Goal: Task Accomplishment & Management: Manage account settings

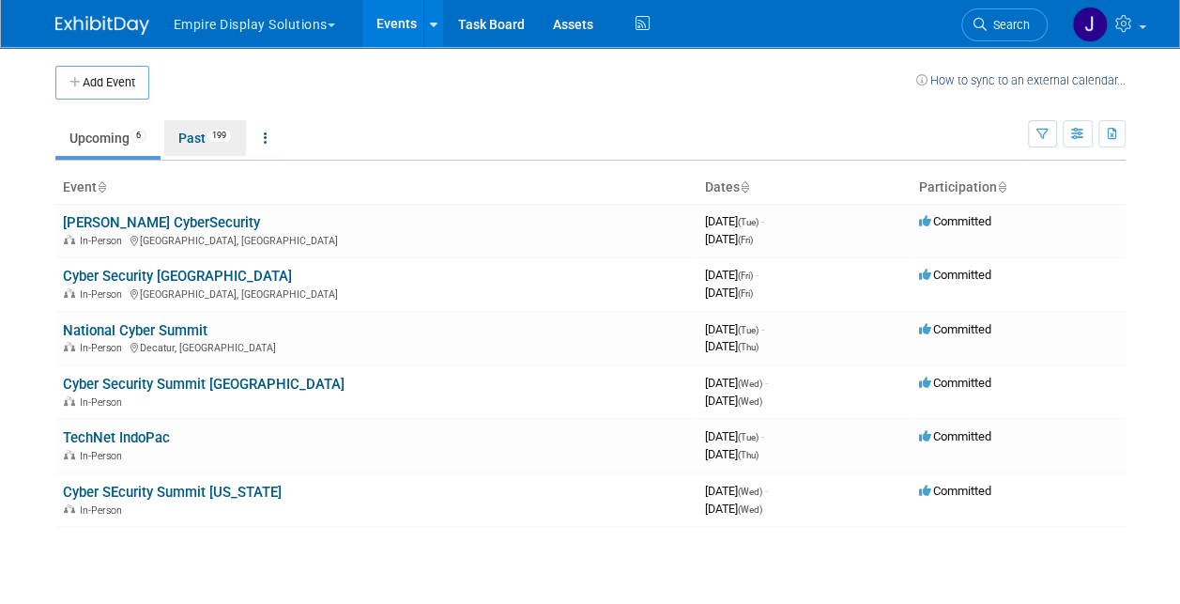
click at [199, 130] on link "Past 199" at bounding box center [205, 138] width 82 height 36
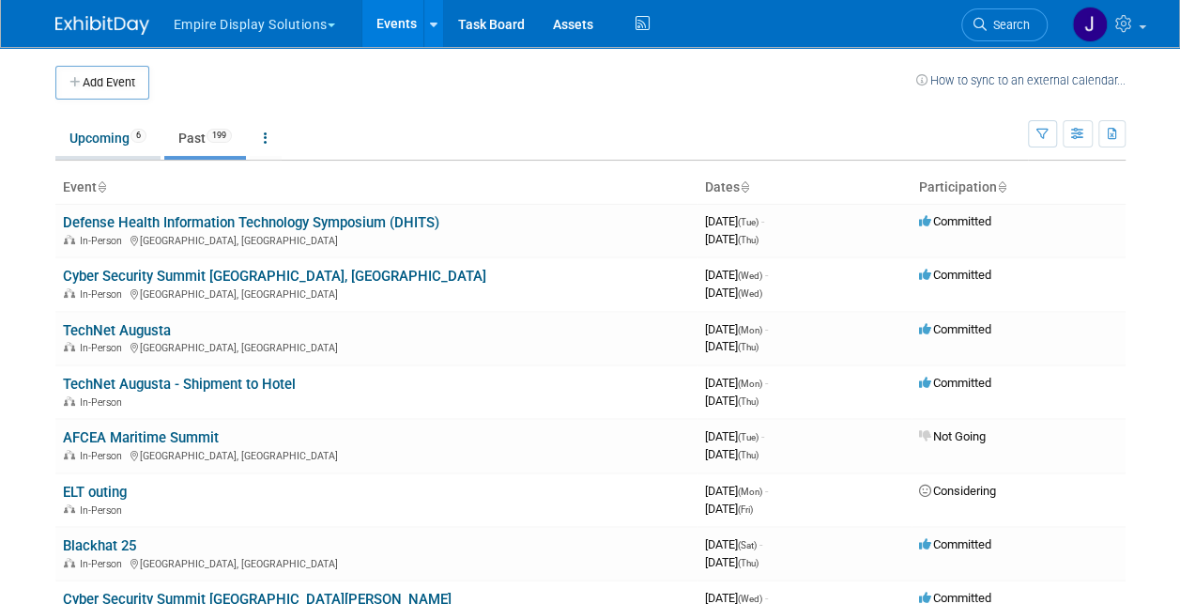
click at [62, 127] on link "Upcoming 6" at bounding box center [107, 138] width 105 height 36
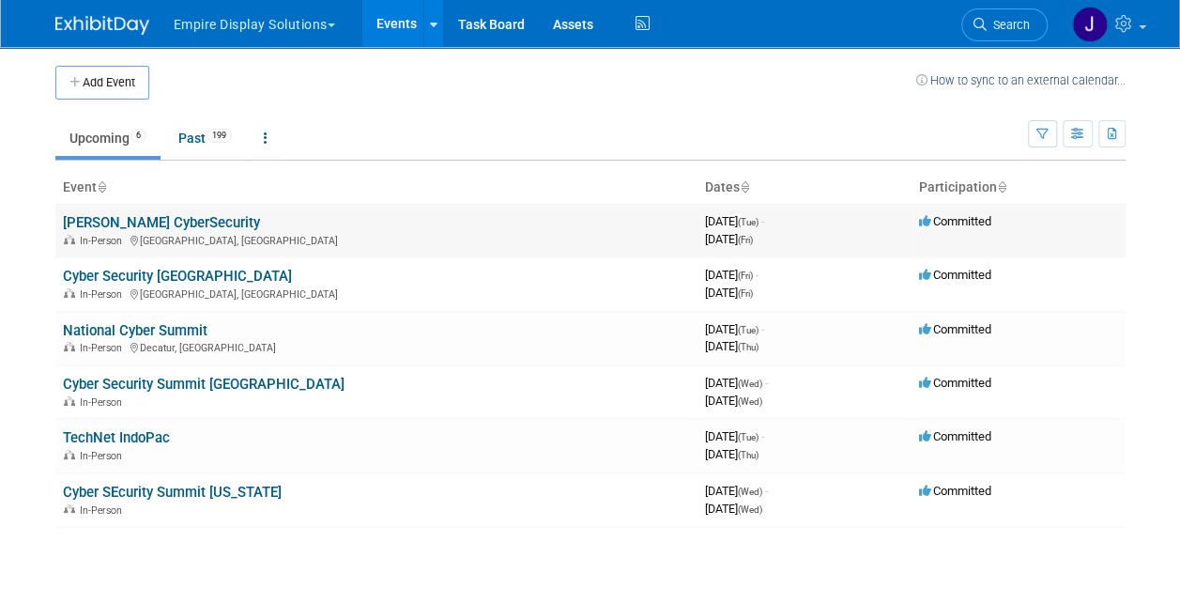
click at [165, 222] on link "[PERSON_NAME] CyberSecurity" at bounding box center [161, 222] width 197 height 17
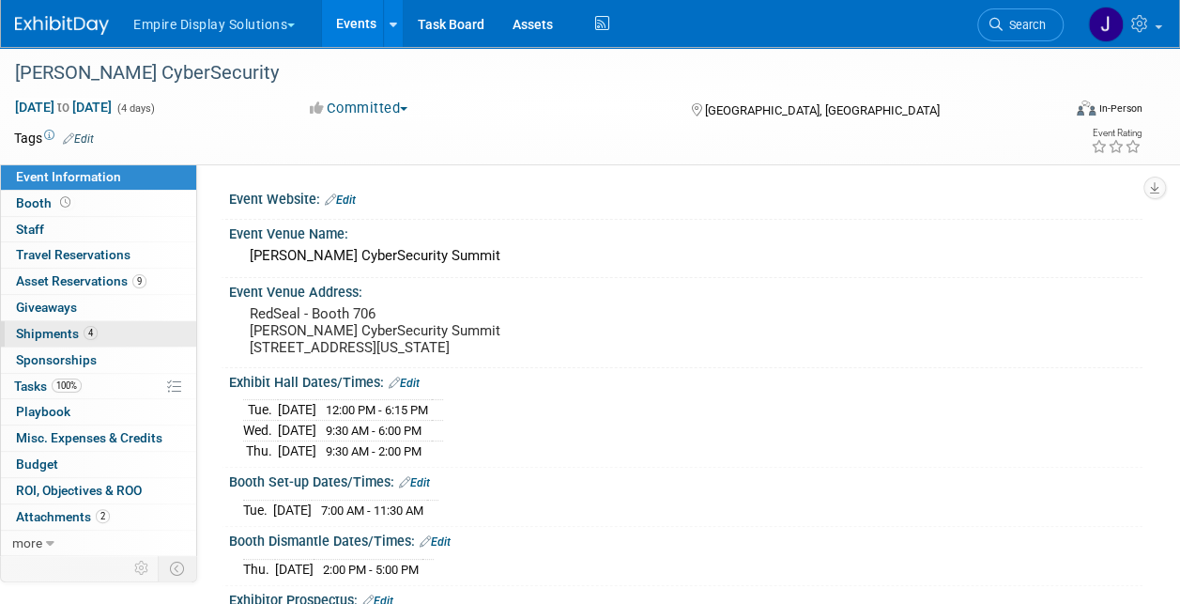
click at [75, 326] on span "Shipments 4" at bounding box center [57, 333] width 82 height 15
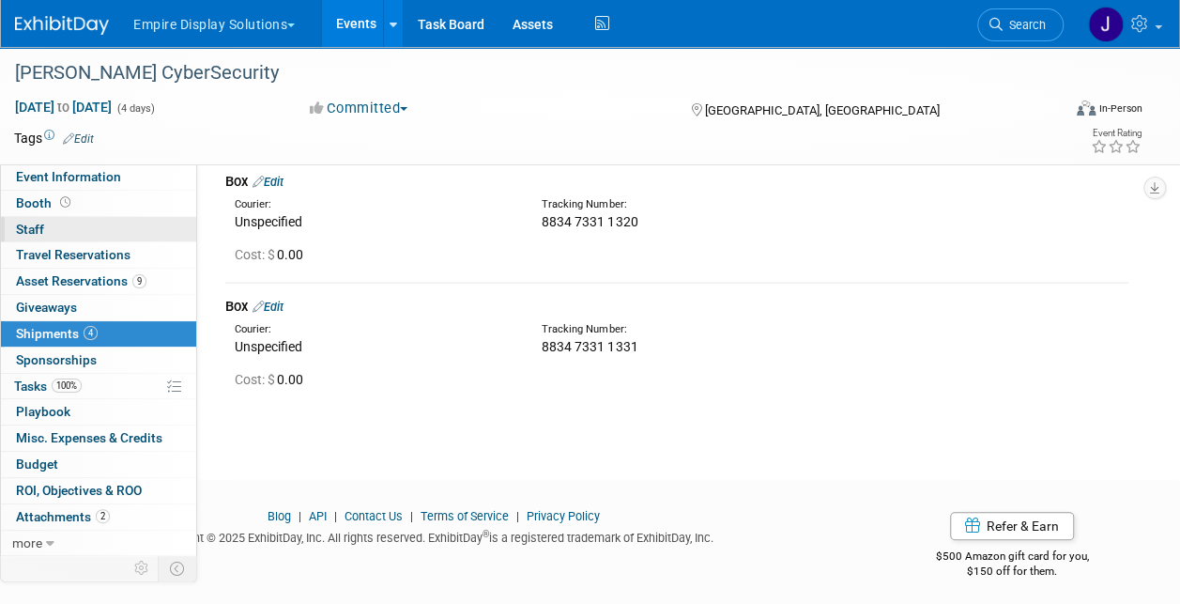
scroll to position [340, 0]
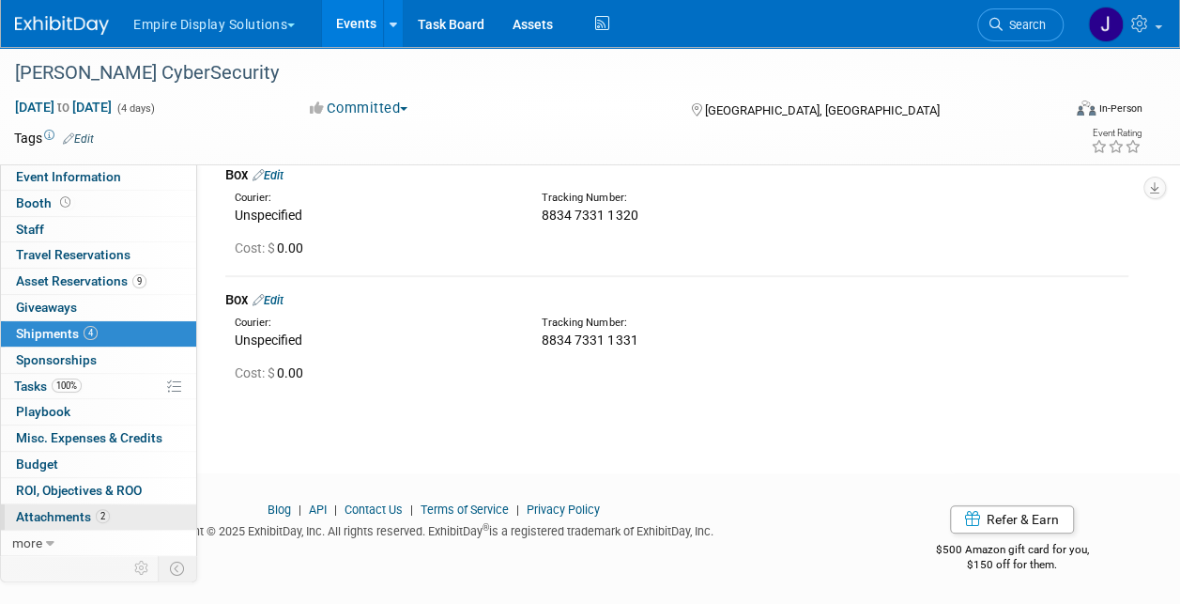
click at [86, 520] on link "2 Attachments 2" at bounding box center [98, 516] width 195 height 25
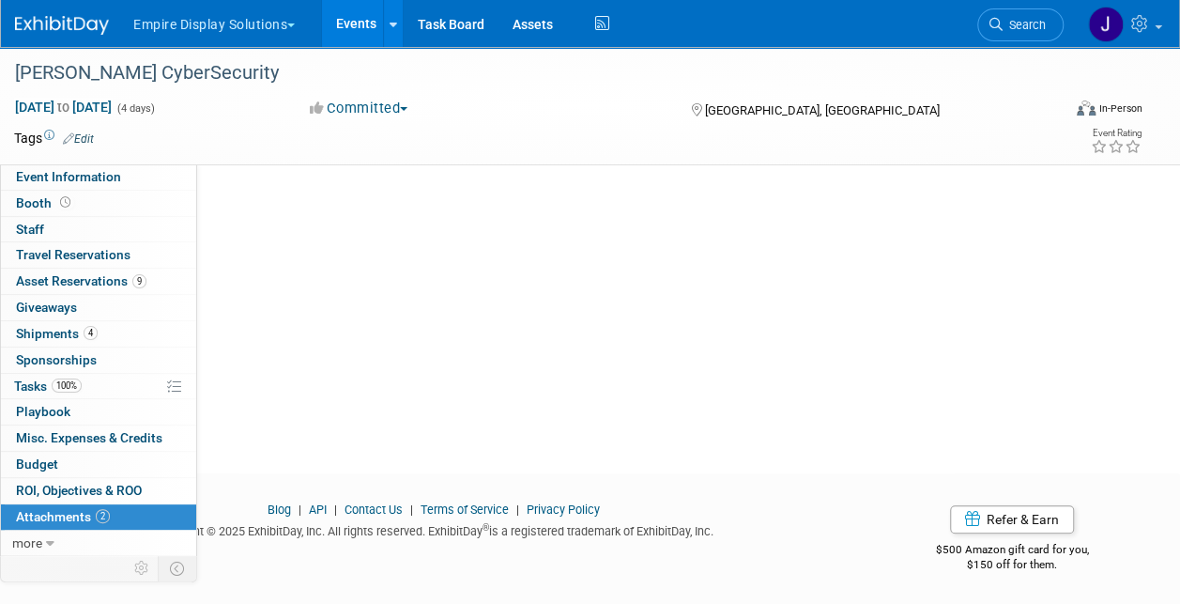
scroll to position [0, 0]
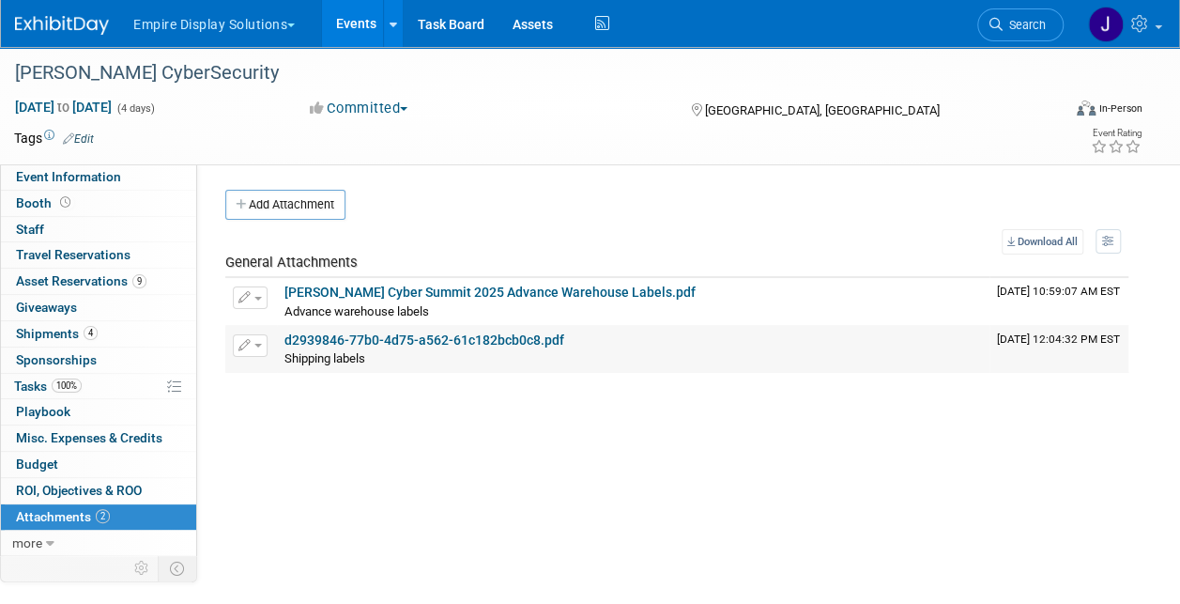
click at [413, 333] on link "d2939846-77b0-4d75-a562-61c182bcb0c8.pdf" at bounding box center [424, 339] width 280 height 15
click at [72, 329] on span "Shipments 4" at bounding box center [57, 333] width 82 height 15
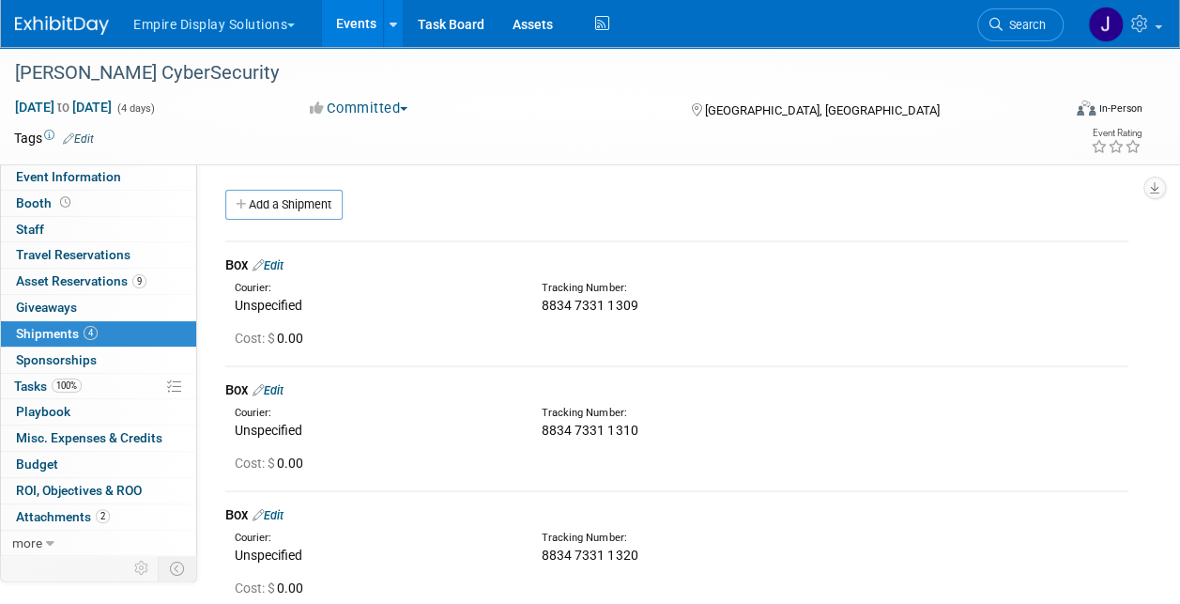
click at [283, 264] on link "Edit" at bounding box center [267, 265] width 31 height 14
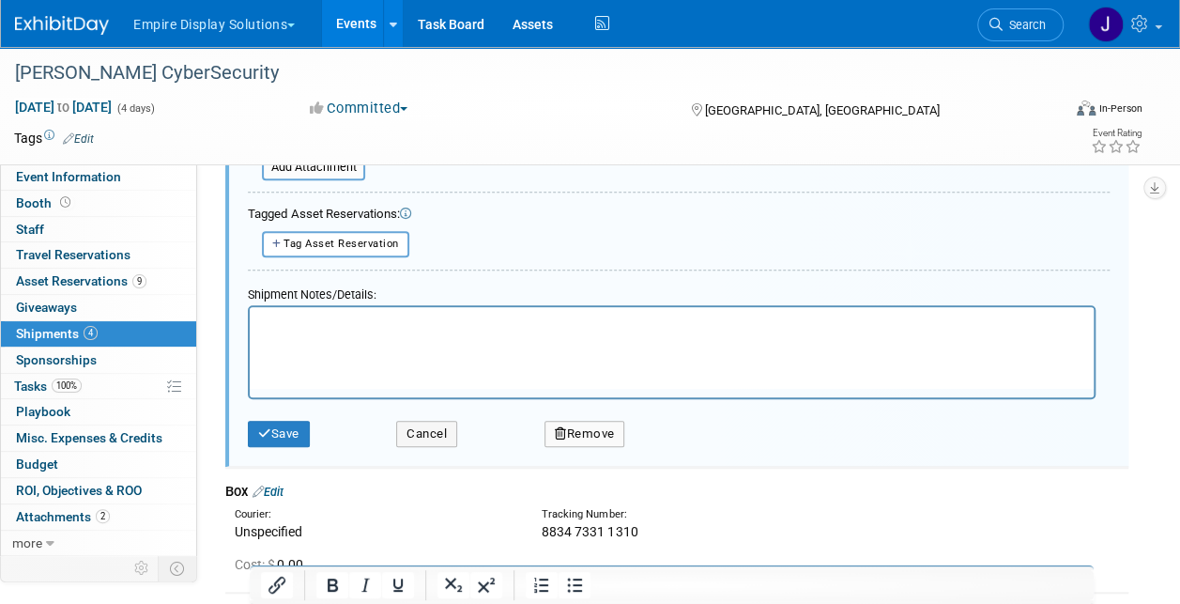
scroll to position [590, 0]
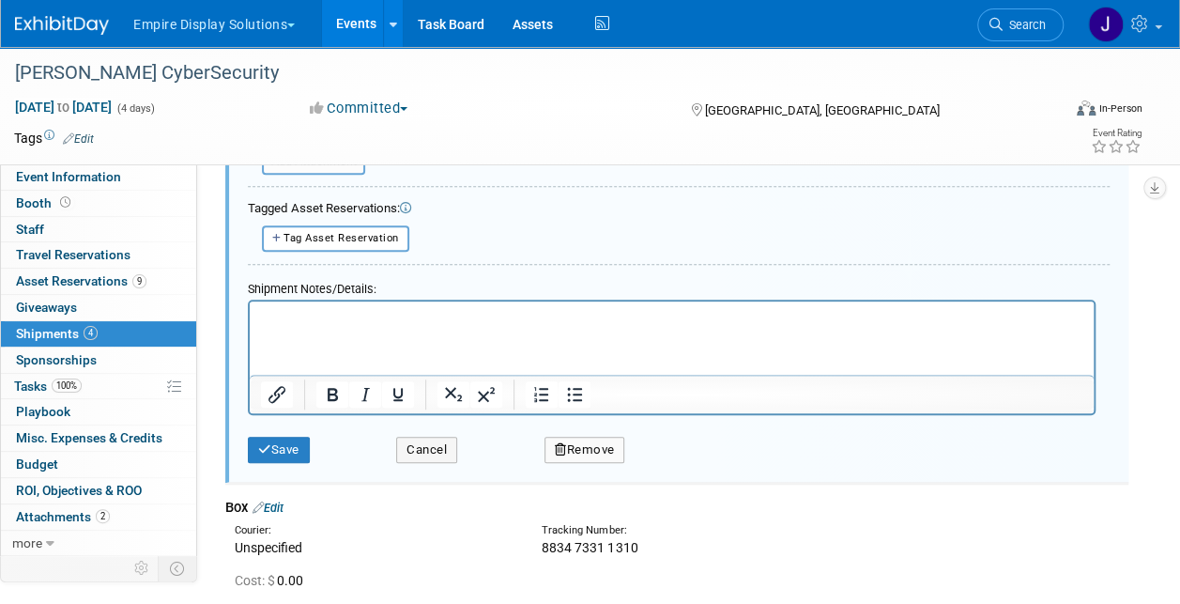
click at [368, 324] on p "Rich Text Area. Press ALT-0 for help." at bounding box center [672, 317] width 822 height 19
click at [295, 446] on button "Save" at bounding box center [279, 449] width 62 height 26
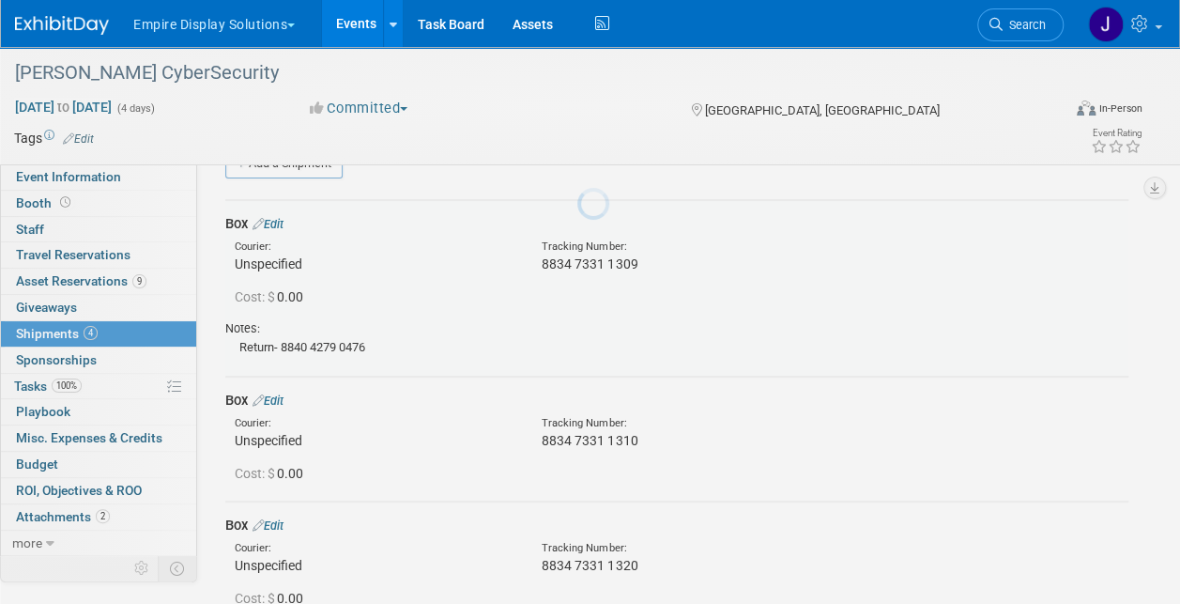
scroll to position [27, 0]
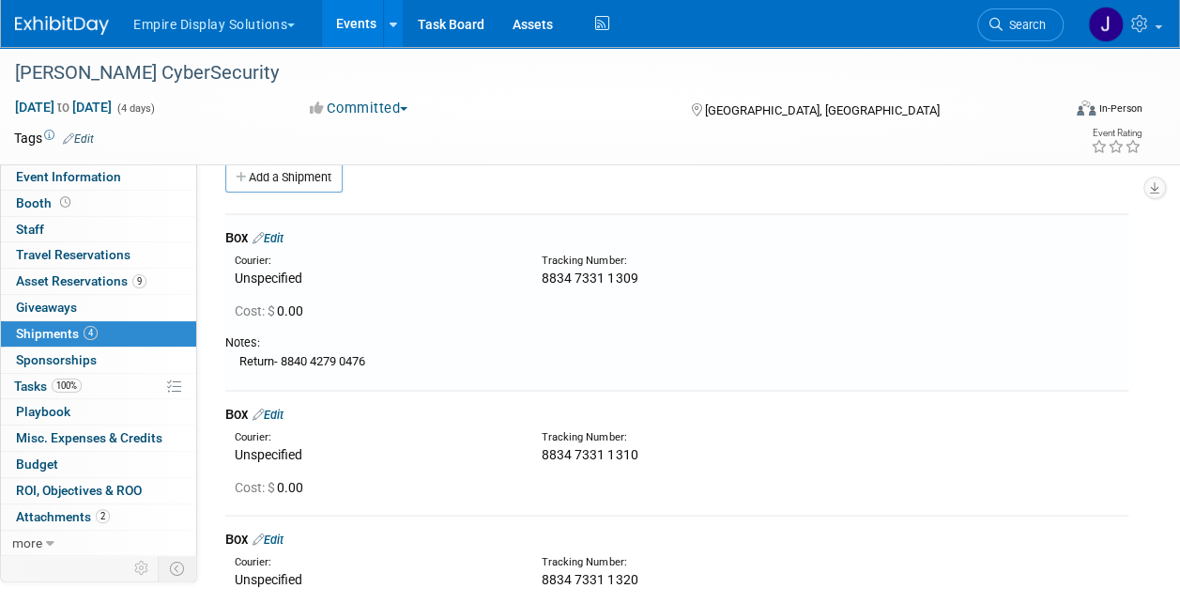
click at [285, 405] on div "Box Edit" at bounding box center [676, 415] width 903 height 20
click at [283, 412] on link "Edit" at bounding box center [267, 414] width 31 height 14
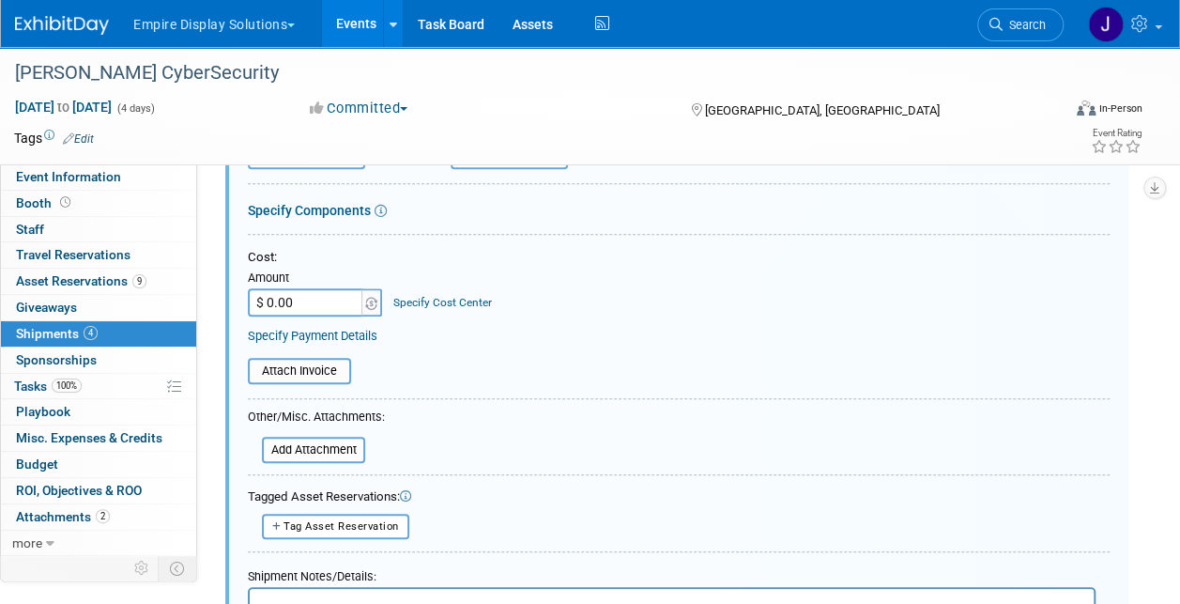
scroll to position [578, 0]
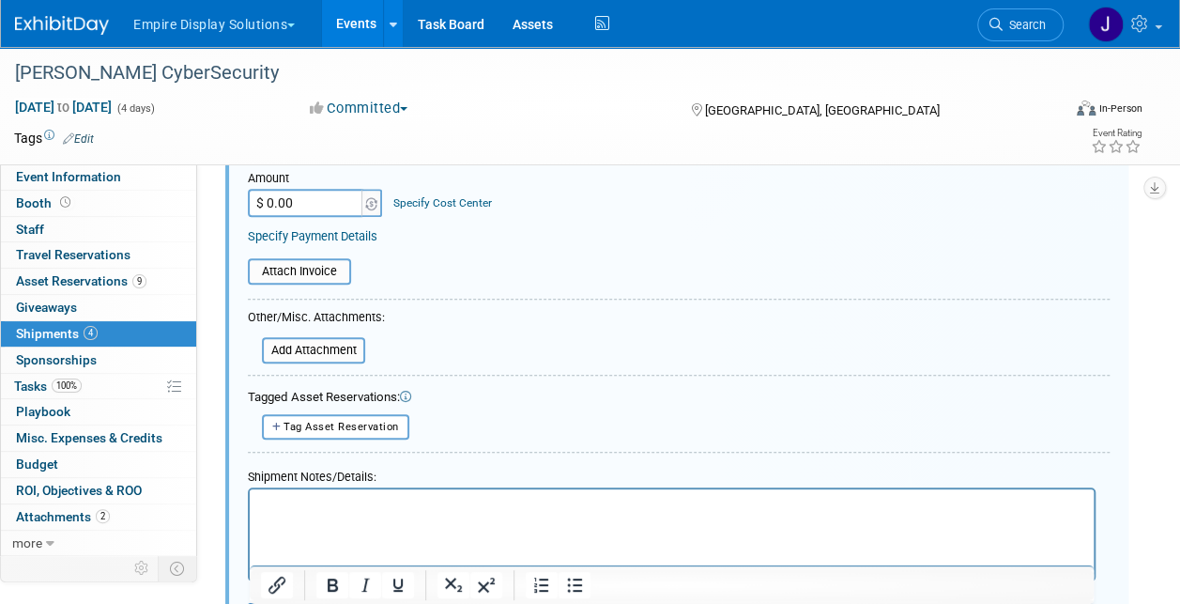
click at [404, 515] on html at bounding box center [672, 502] width 844 height 26
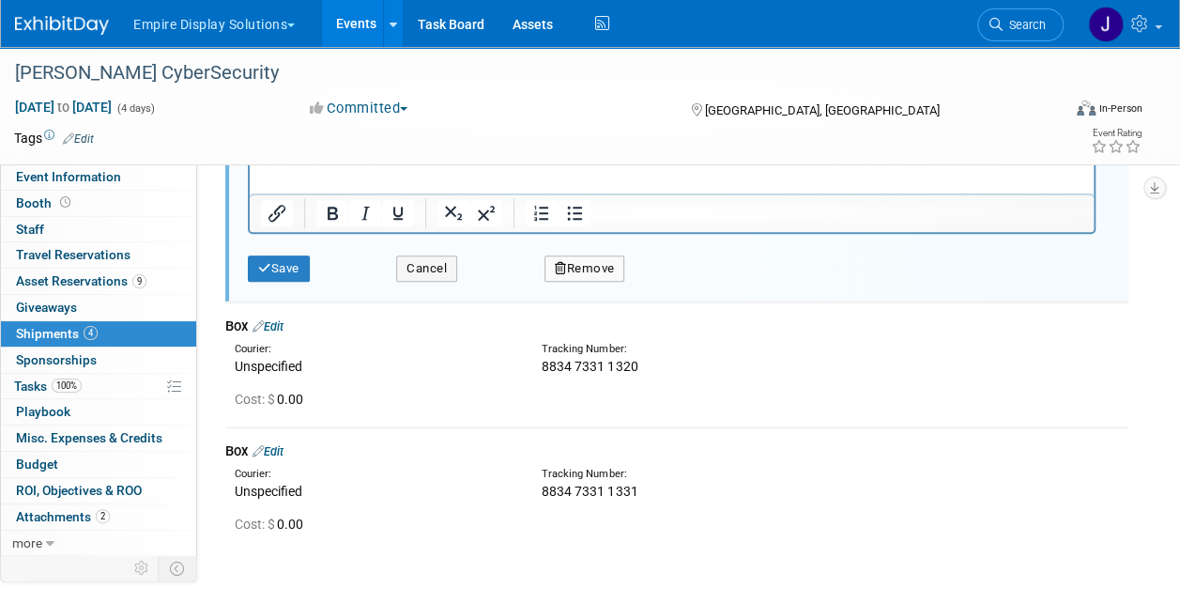
scroll to position [954, 0]
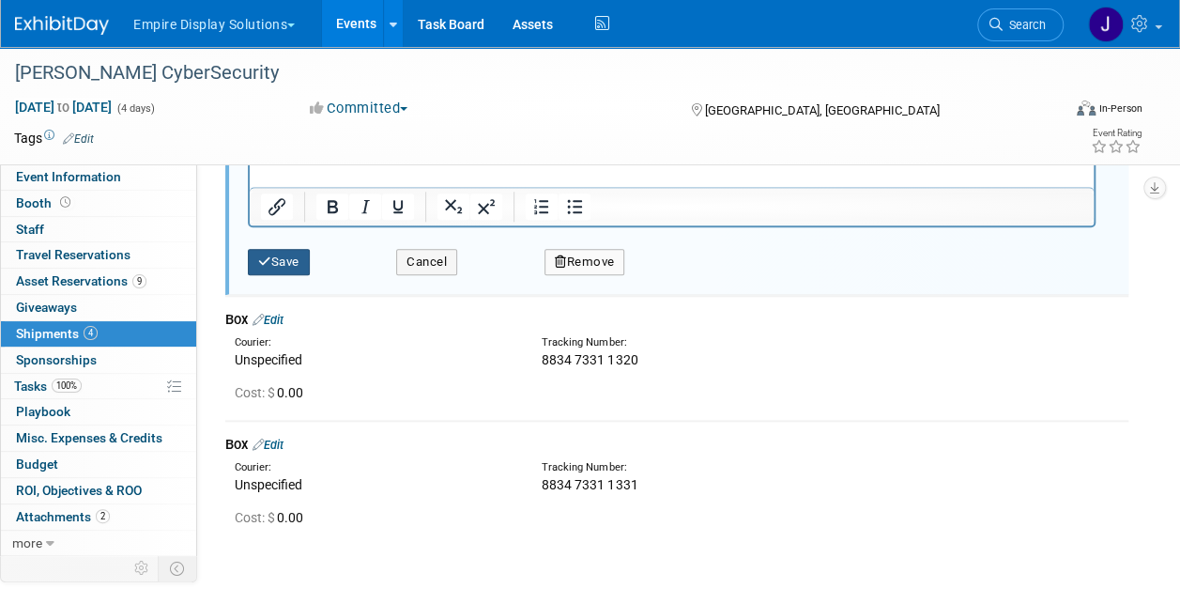
click at [291, 269] on button "Save" at bounding box center [279, 262] width 62 height 26
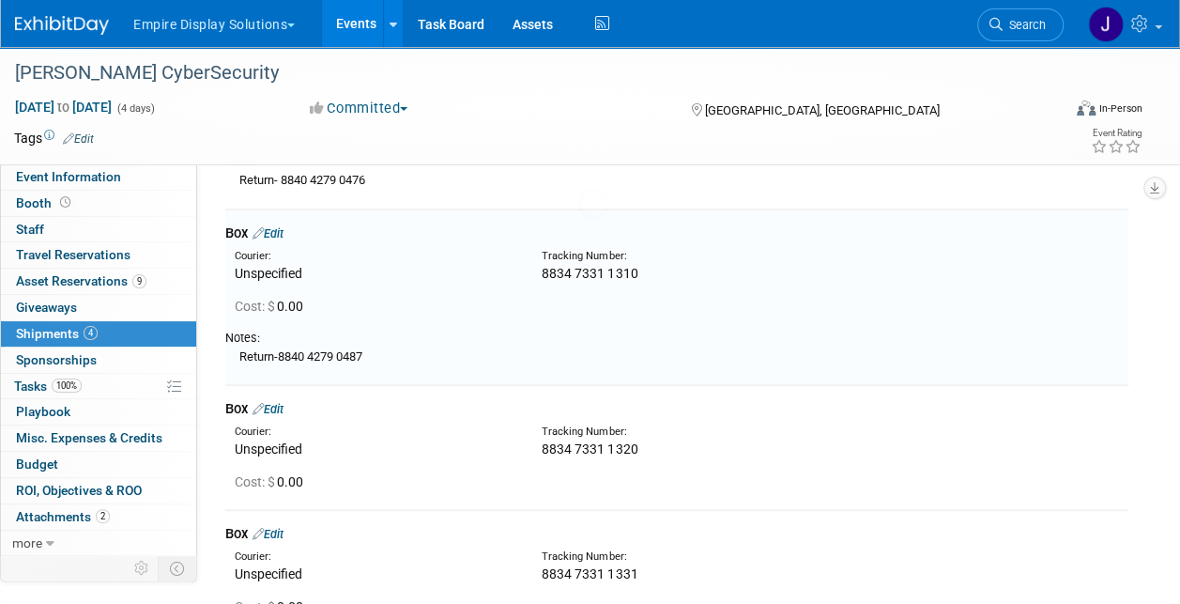
scroll to position [203, 0]
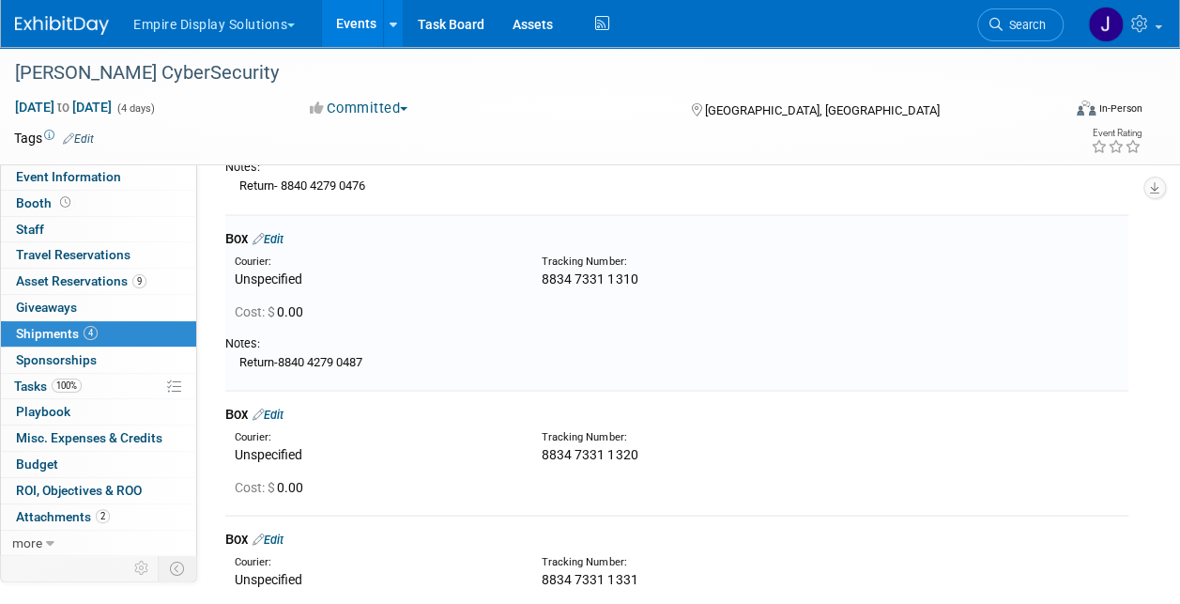
click at [283, 417] on link "Edit" at bounding box center [267, 414] width 31 height 14
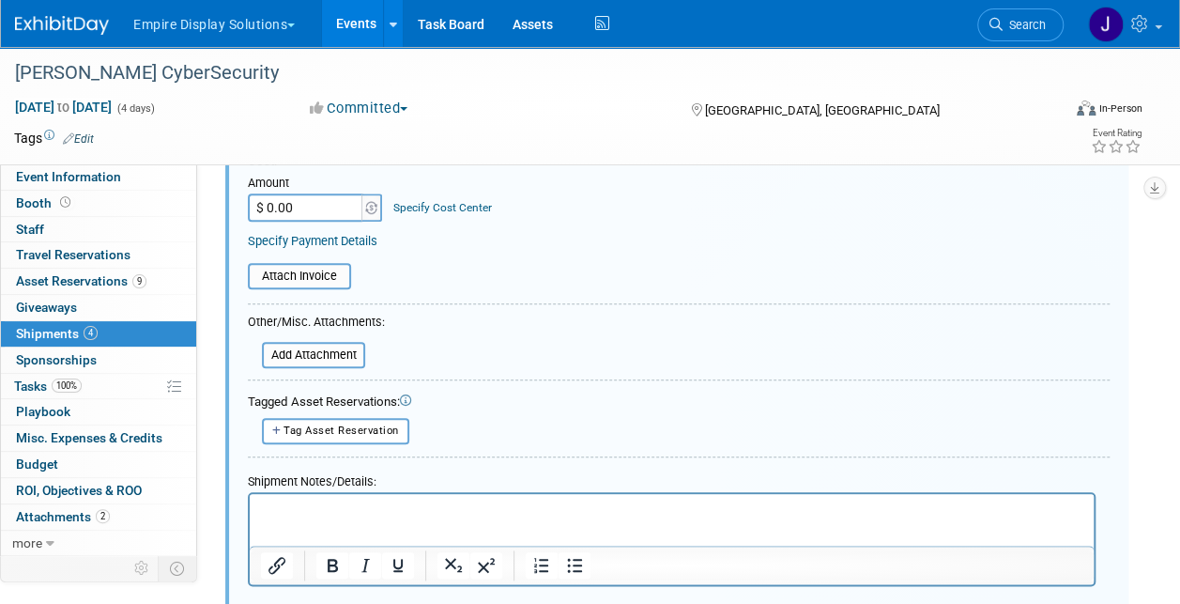
scroll to position [849, 0]
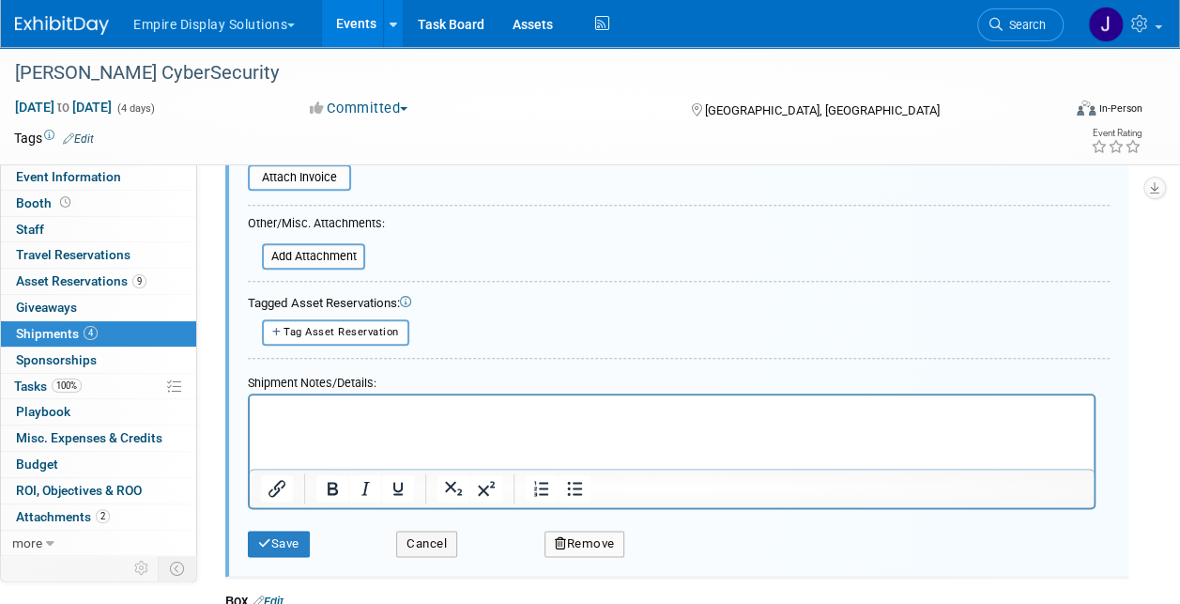
click at [320, 417] on p "Rich Text Area. Press ALT-0 for help." at bounding box center [672, 411] width 822 height 19
click at [277, 536] on button "Save" at bounding box center [279, 543] width 62 height 26
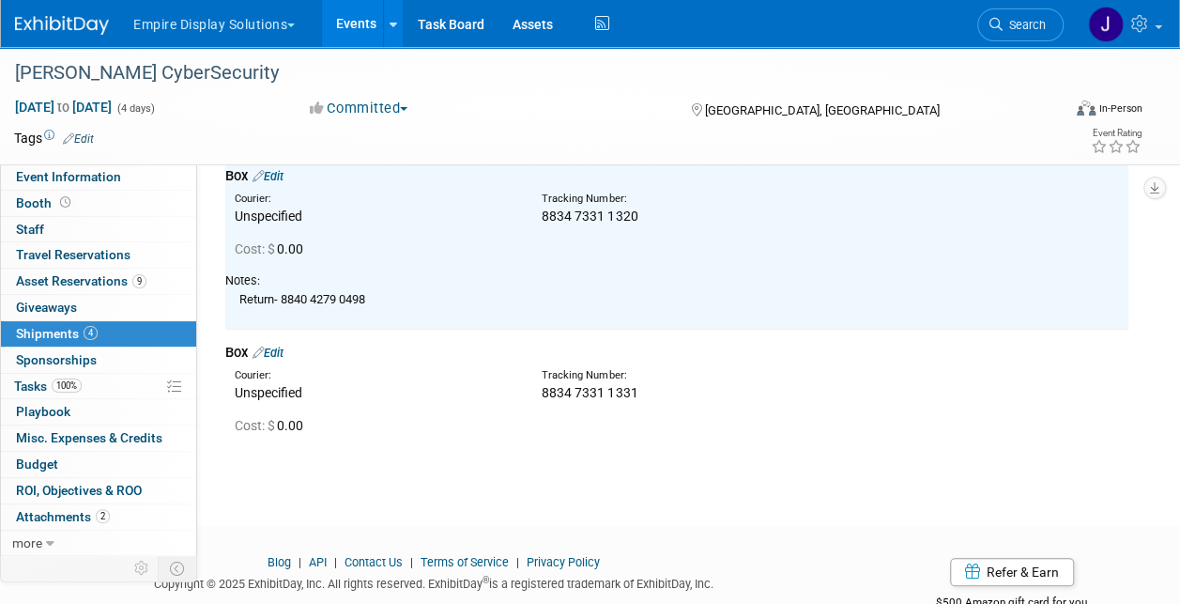
scroll to position [494, 0]
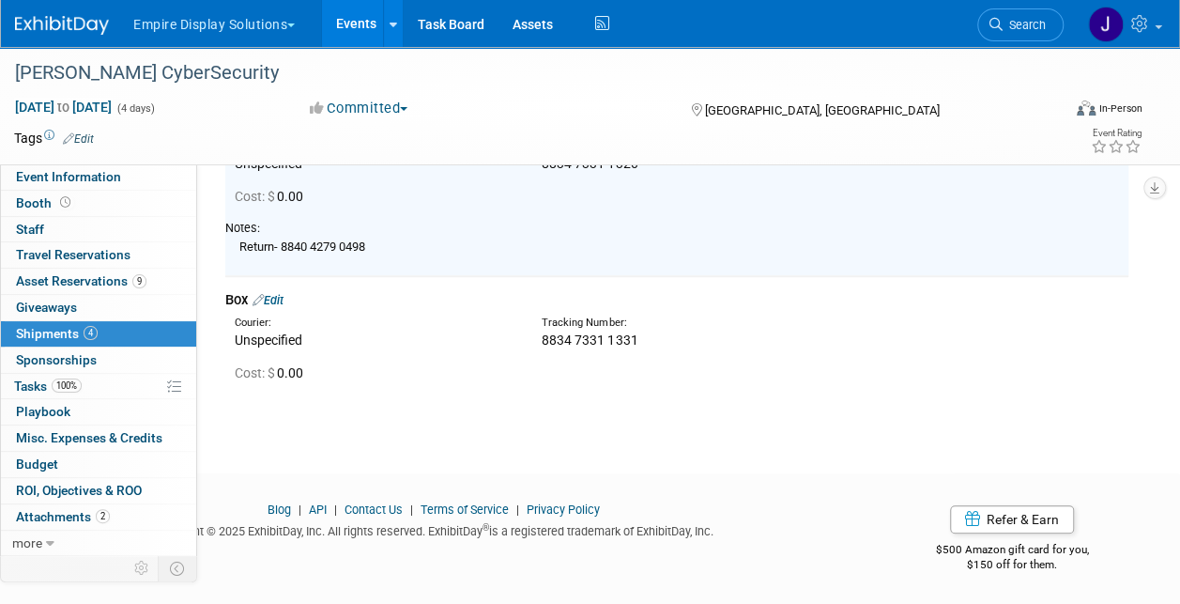
click at [283, 302] on link "Edit" at bounding box center [267, 300] width 31 height 14
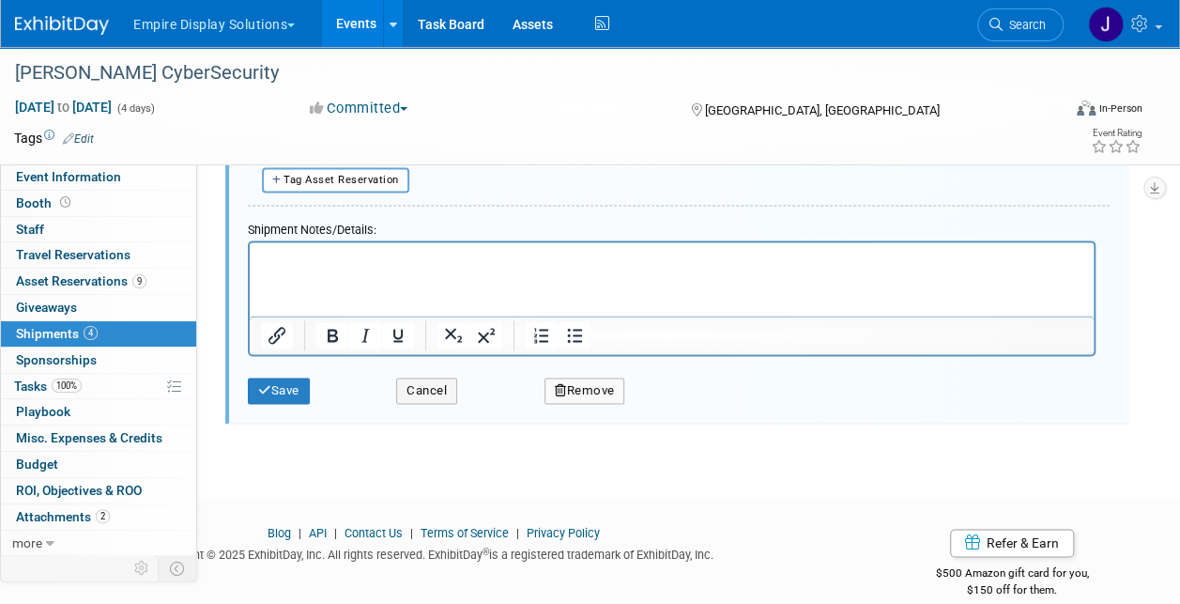
scroll to position [1198, 0]
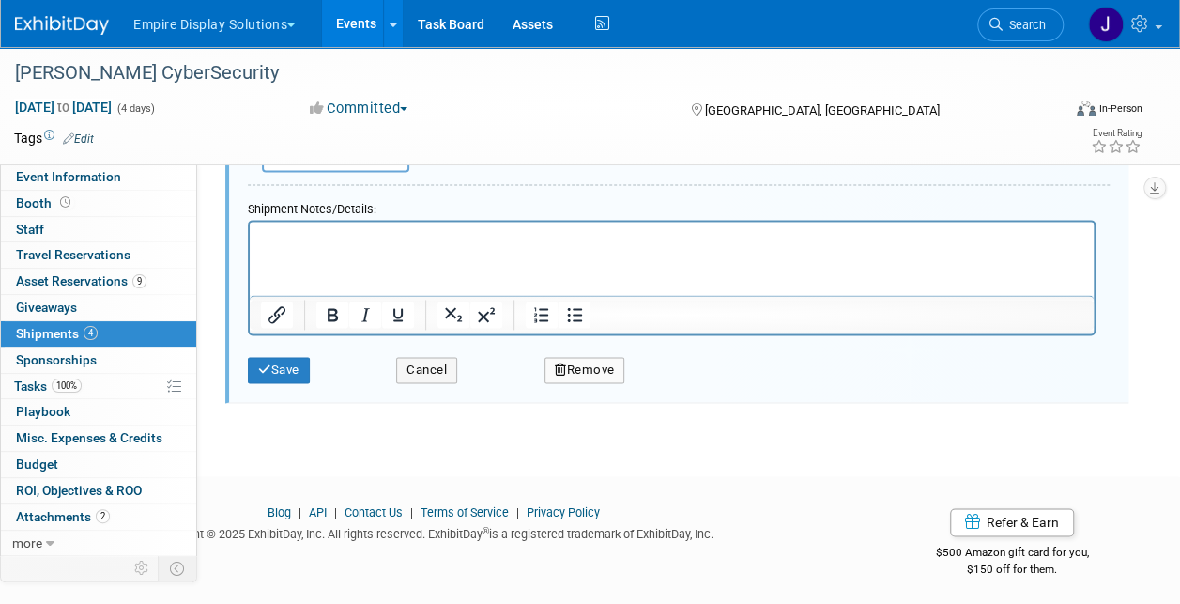
click at [351, 248] on html at bounding box center [672, 235] width 844 height 26
drag, startPoint x: 347, startPoint y: 248, endPoint x: 310, endPoint y: 237, distance: 38.9
click at [254, 374] on button "Save" at bounding box center [279, 370] width 62 height 26
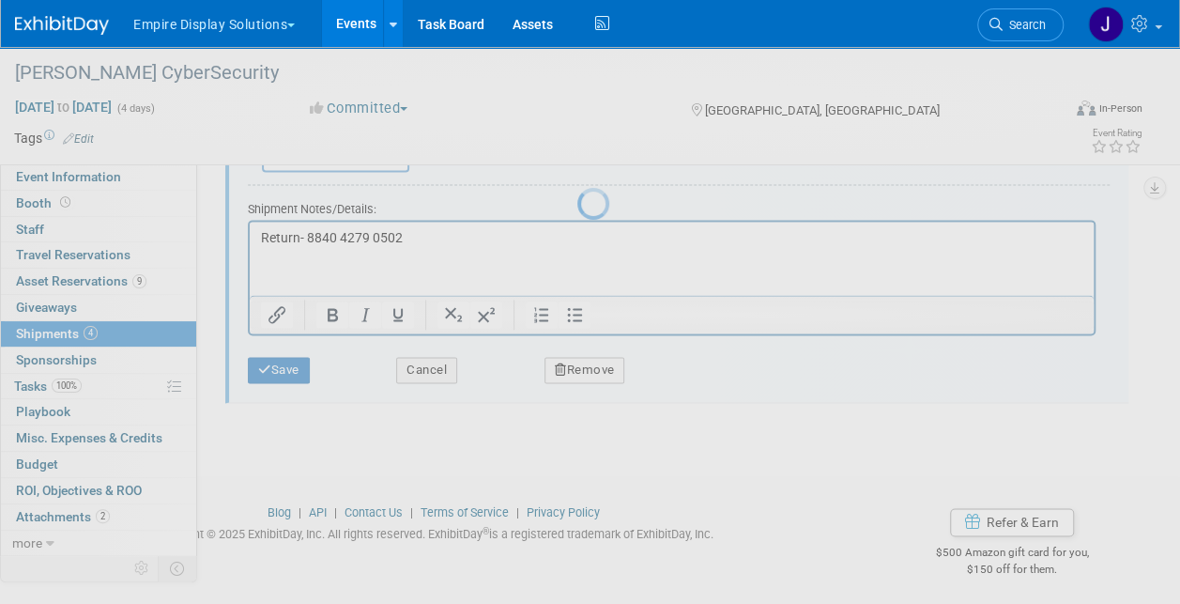
scroll to position [544, 0]
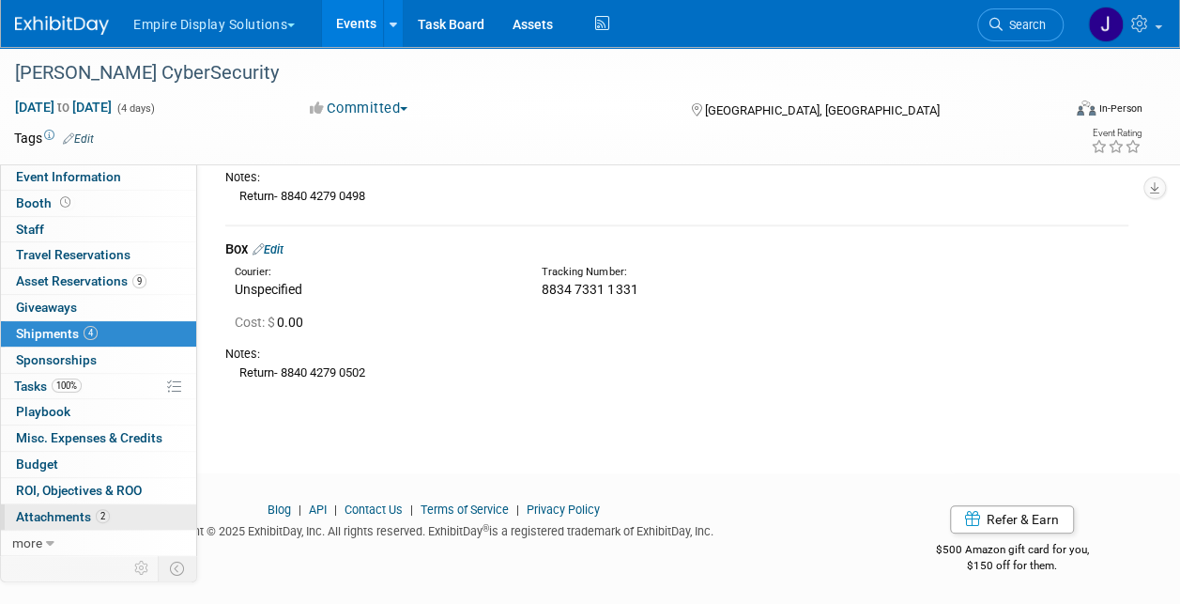
click at [74, 513] on span "Attachments 2" at bounding box center [63, 516] width 94 height 15
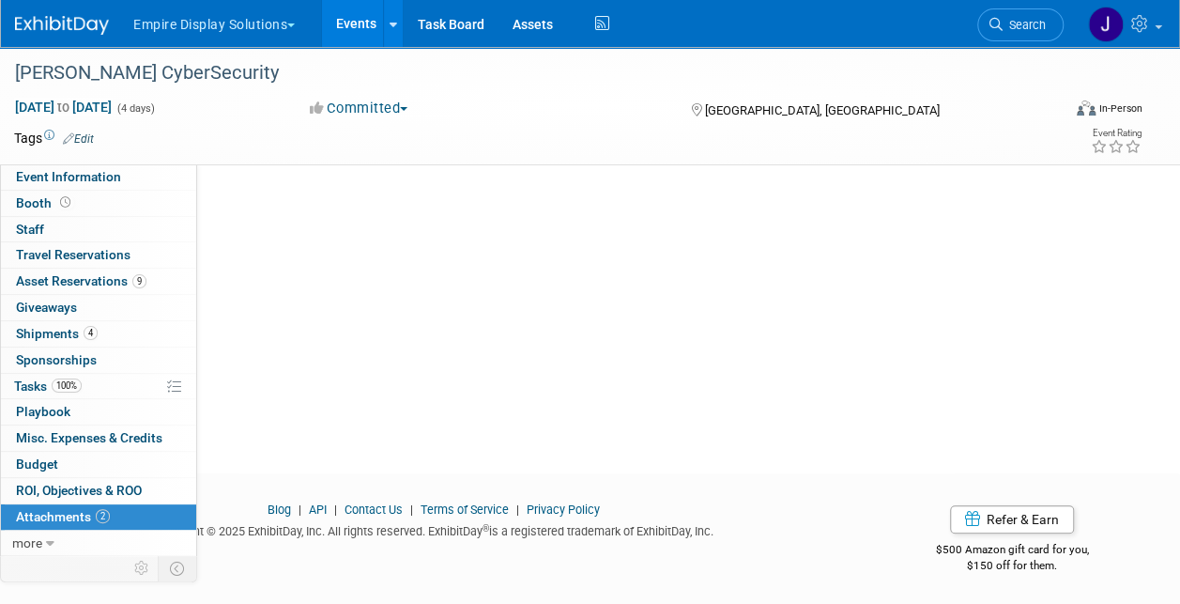
scroll to position [0, 0]
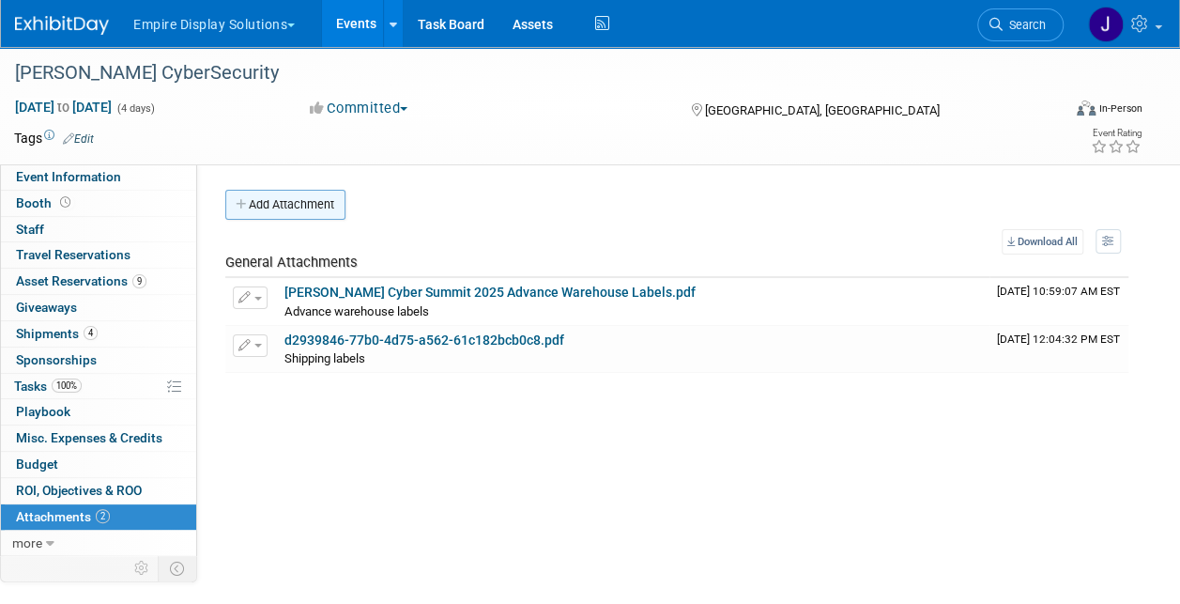
click at [263, 209] on button "Add Attachment" at bounding box center [285, 205] width 120 height 30
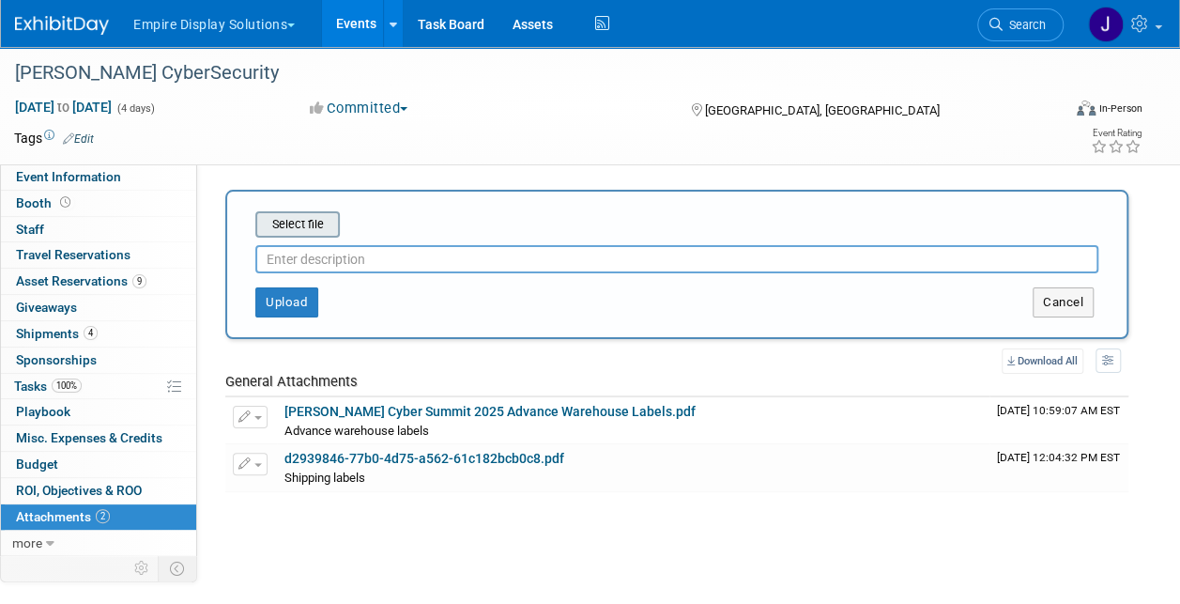
click at [306, 226] on input "file" at bounding box center [226, 224] width 223 height 23
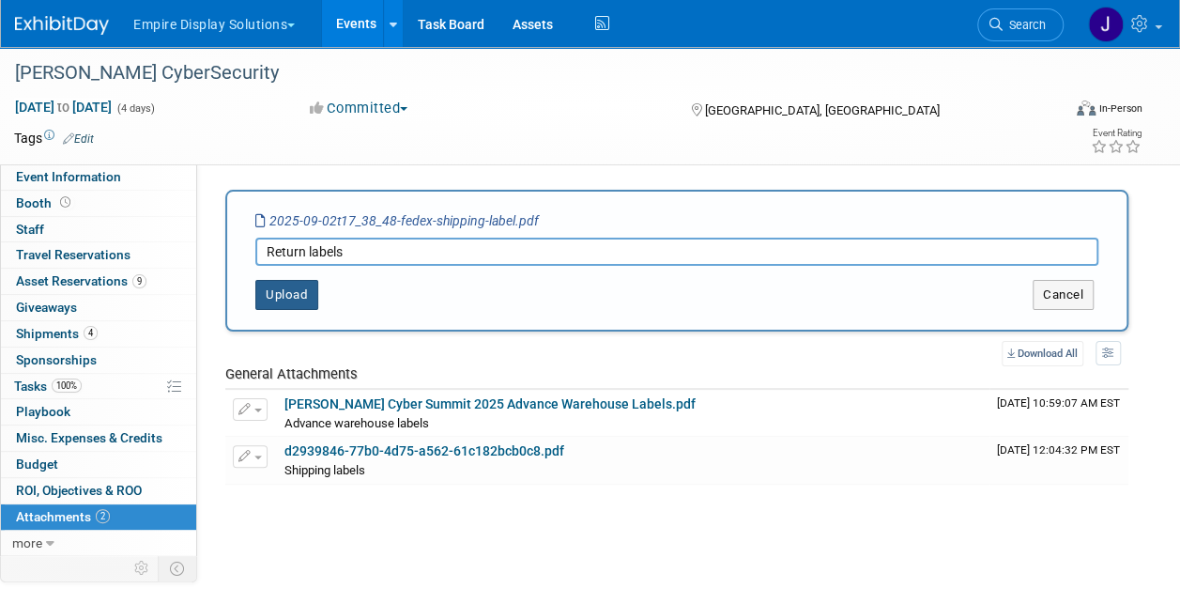
type input "Return labels"
click at [292, 292] on button "Upload" at bounding box center [286, 295] width 63 height 30
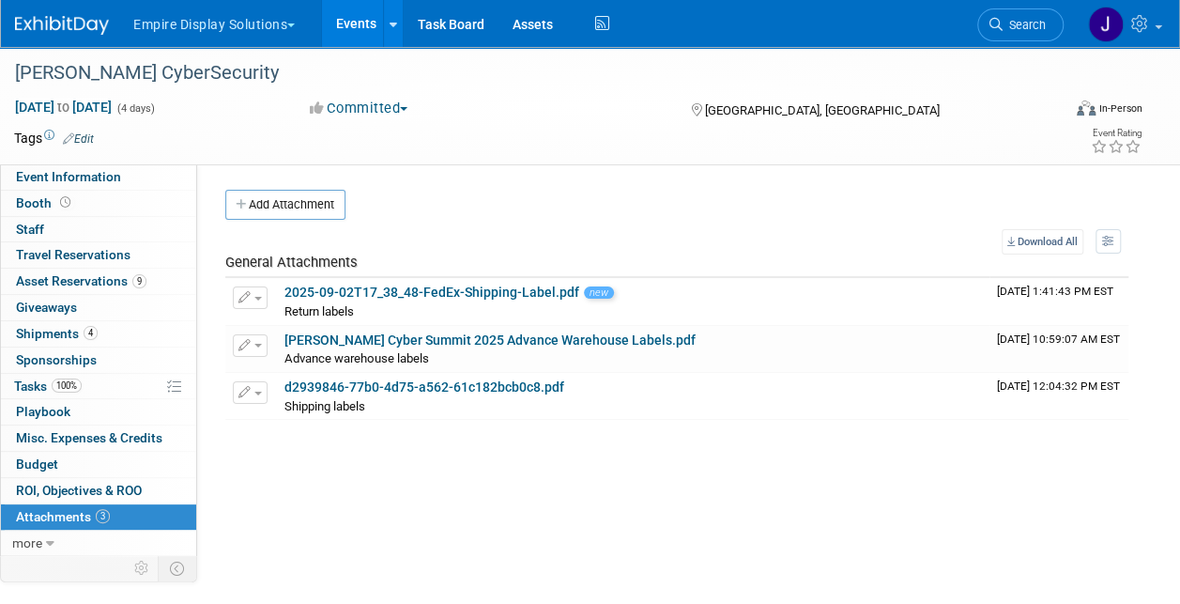
click at [50, 22] on img at bounding box center [62, 25] width 94 height 19
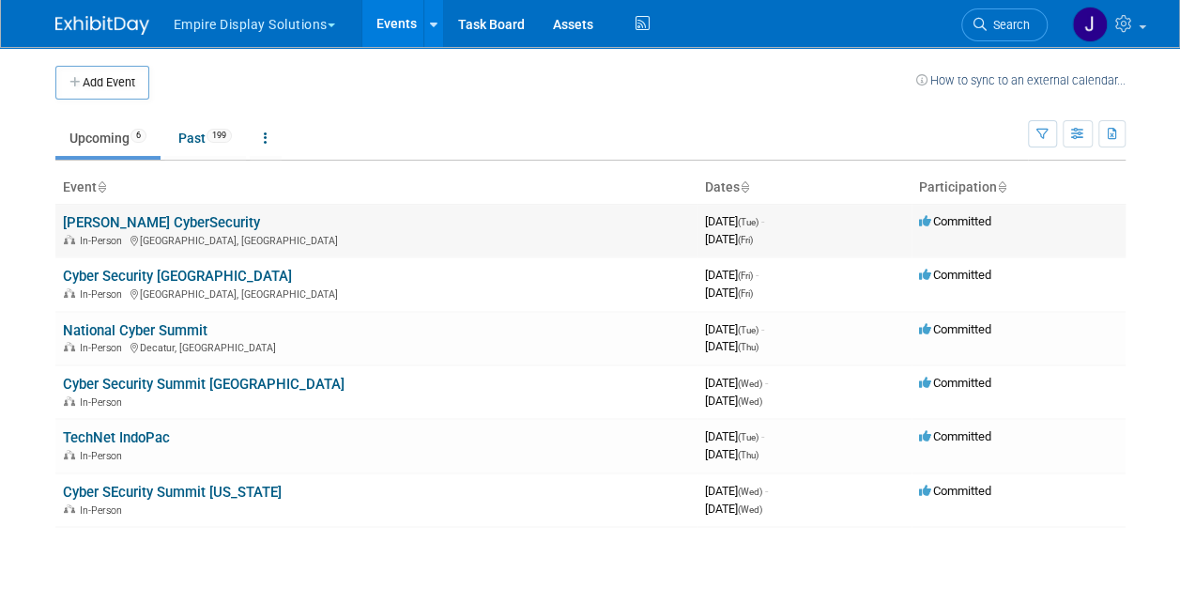
click at [153, 215] on link "[PERSON_NAME] CyberSecurity" at bounding box center [161, 222] width 197 height 17
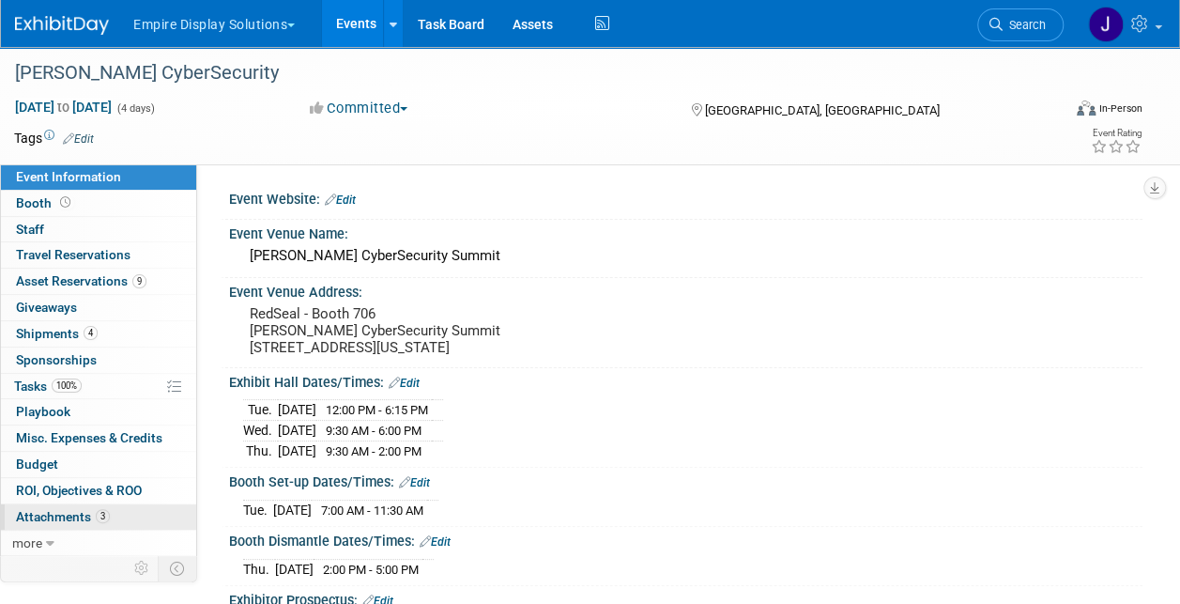
click at [81, 515] on span "Attachments 3" at bounding box center [63, 516] width 94 height 15
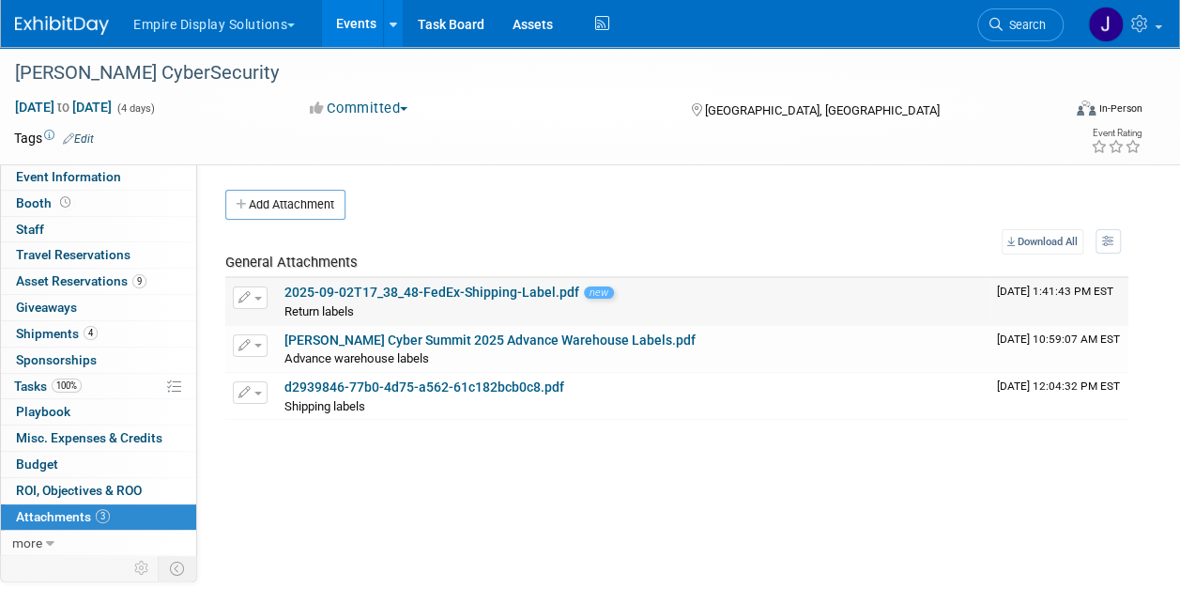
click at [248, 301] on button "button" at bounding box center [250, 297] width 35 height 23
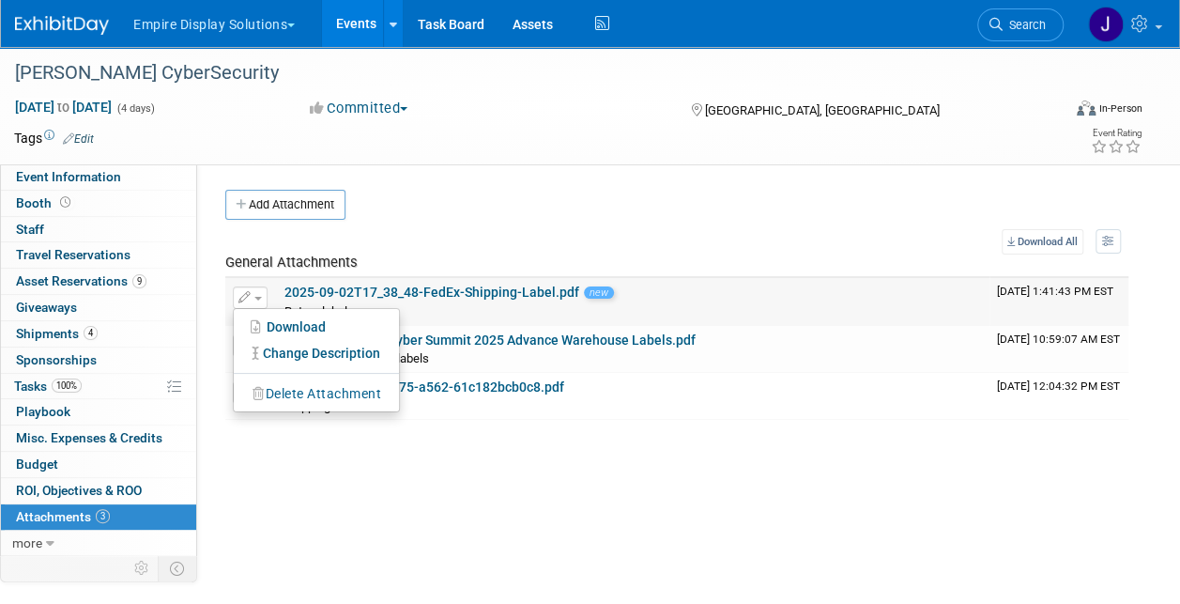
click at [298, 394] on button "Delete Attachment" at bounding box center [316, 393] width 147 height 25
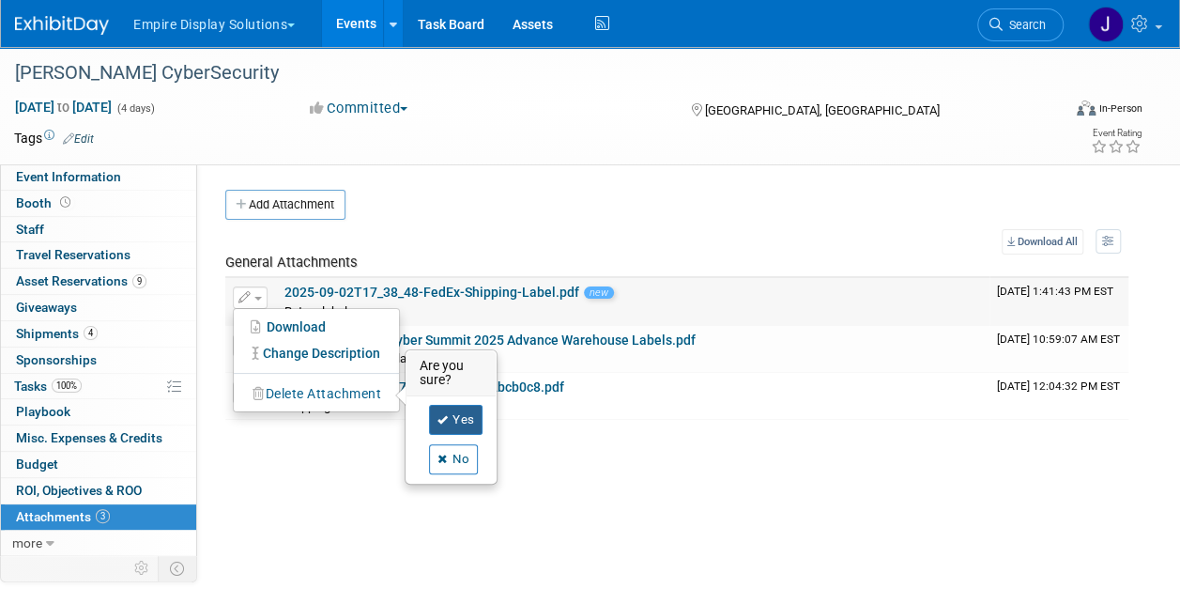
click at [458, 412] on link "Yes" at bounding box center [456, 420] width 54 height 30
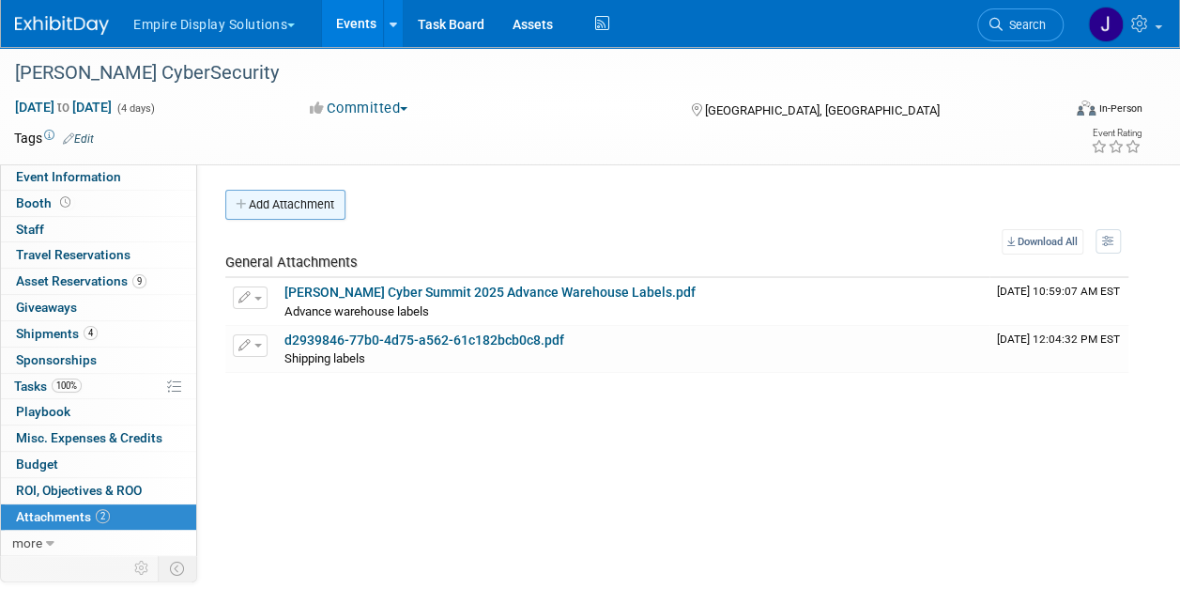
click at [275, 206] on button "Add Attachment" at bounding box center [285, 205] width 120 height 30
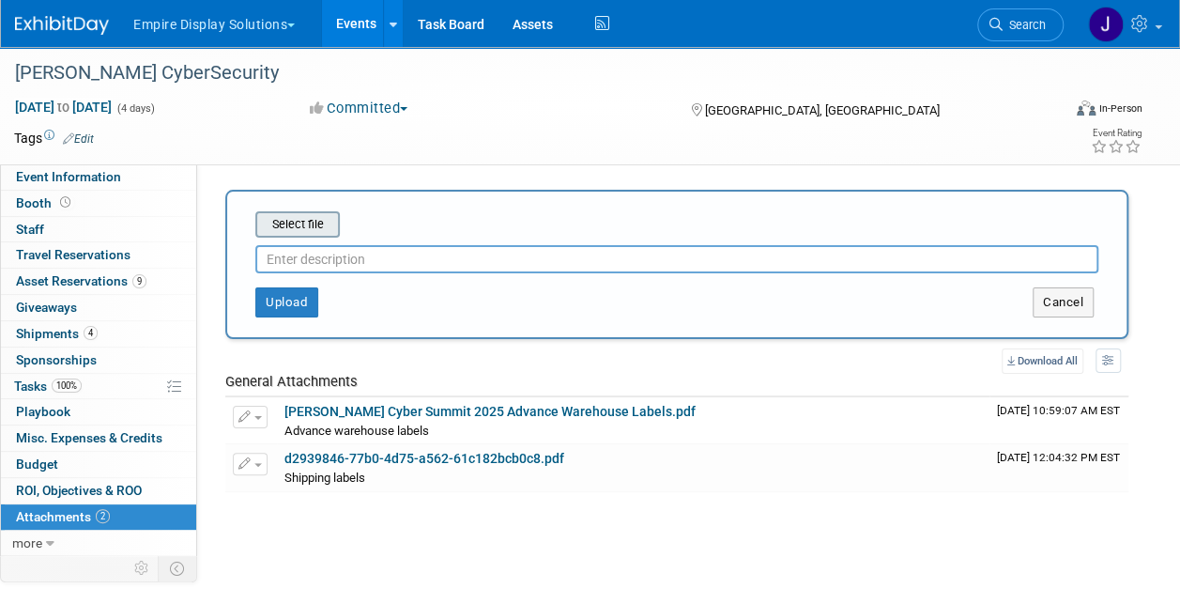
click at [295, 224] on input "file" at bounding box center [226, 224] width 223 height 23
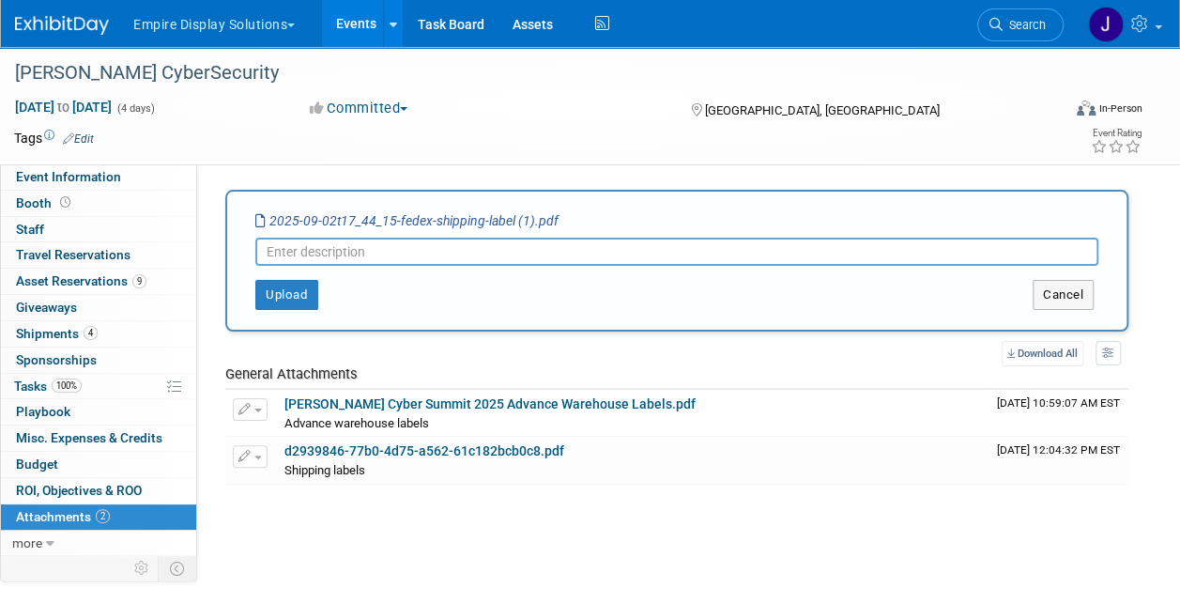
click at [373, 249] on input "text" at bounding box center [676, 251] width 843 height 28
type input "return labels"
click at [292, 303] on button "Upload" at bounding box center [286, 295] width 63 height 30
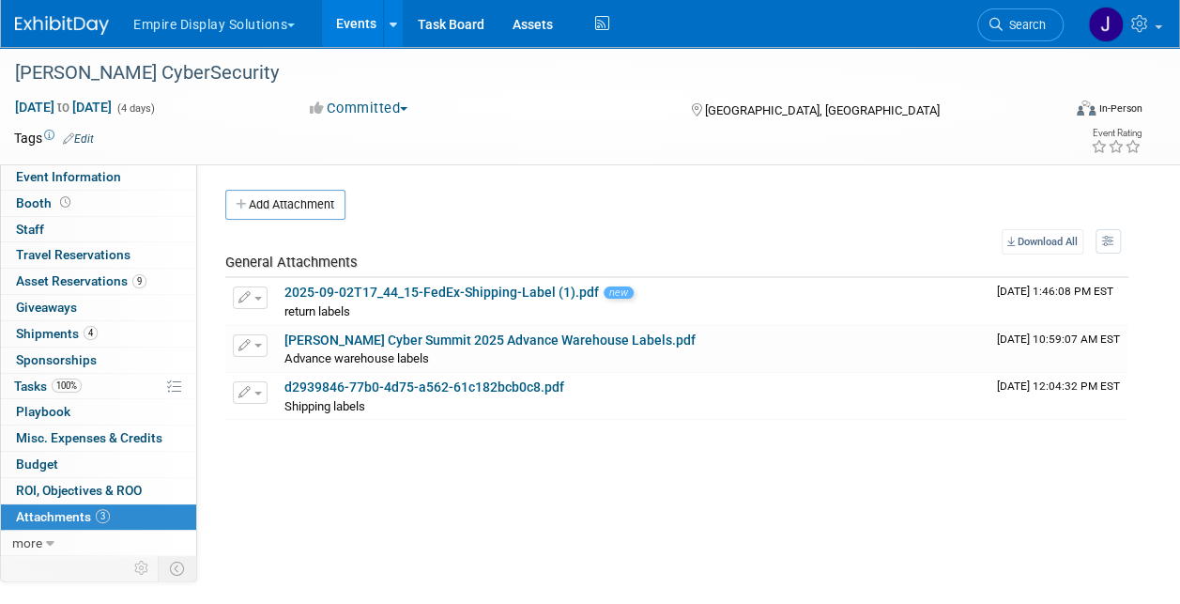
drag, startPoint x: 292, startPoint y: 303, endPoint x: 270, endPoint y: 442, distance: 140.6
click at [268, 442] on div "Event Website: Edit Event Venue Name: [PERSON_NAME] CyberSecurity Summit Event …" at bounding box center [669, 358] width 945 height 388
click at [88, 509] on span "Attachments 3" at bounding box center [63, 516] width 94 height 15
click at [62, 334] on span "Shipments 4" at bounding box center [57, 333] width 82 height 15
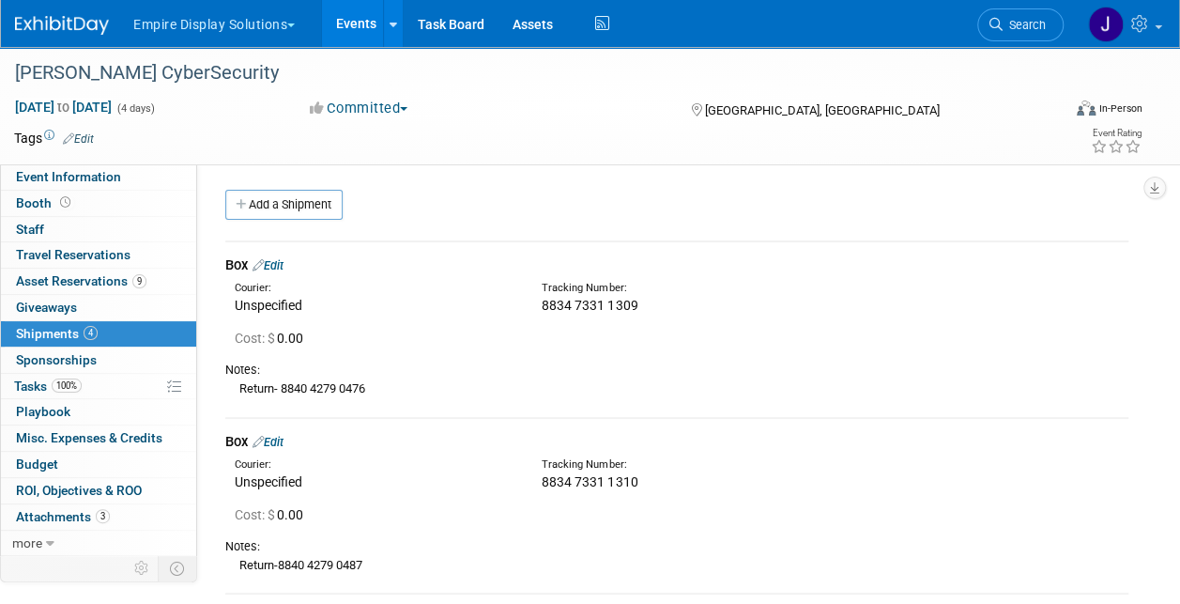
click at [280, 259] on link "Edit" at bounding box center [267, 265] width 31 height 14
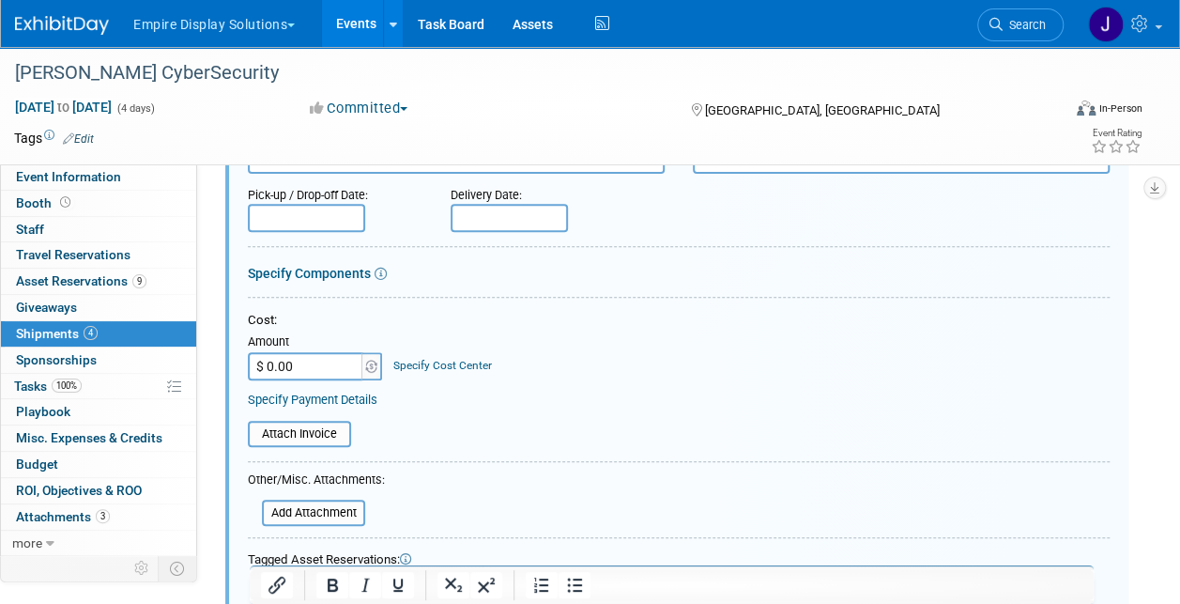
scroll to position [403, 0]
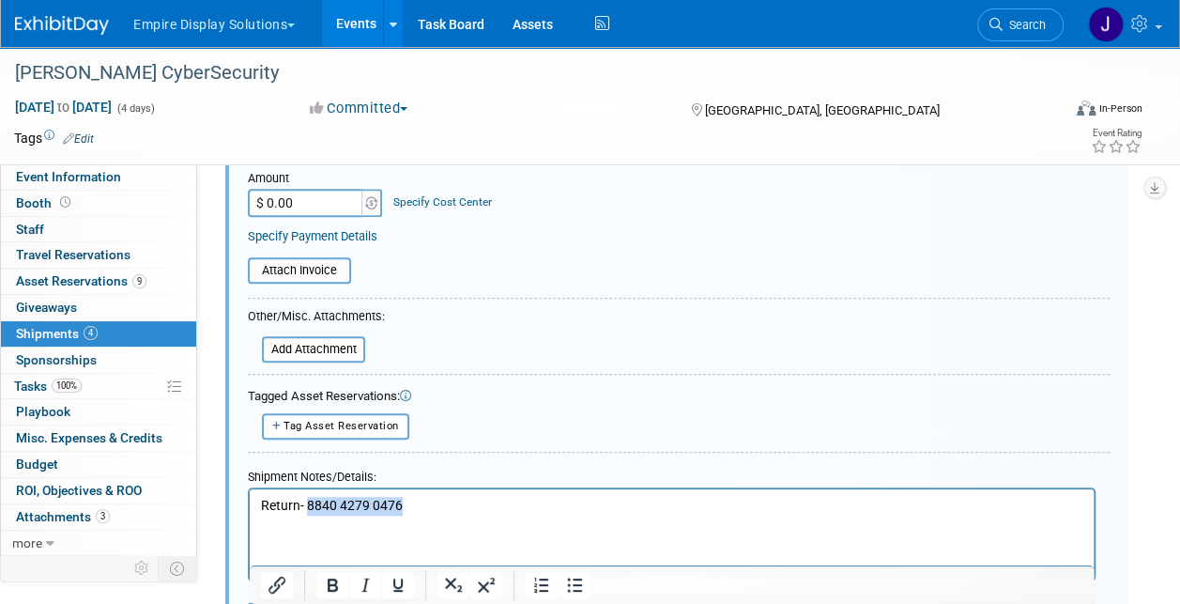
drag, startPoint x: 304, startPoint y: 511, endPoint x: 401, endPoint y: 510, distance: 96.7
click at [401, 510] on p "Return- 8840 4279 0476" at bounding box center [672, 505] width 822 height 19
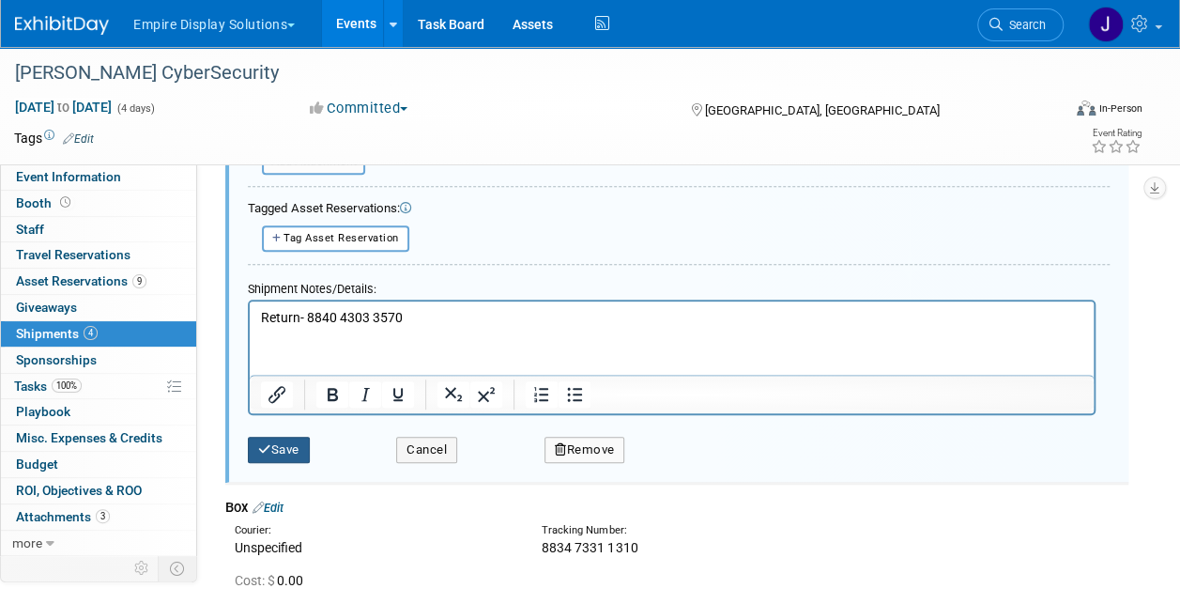
click at [295, 450] on button "Save" at bounding box center [279, 449] width 62 height 26
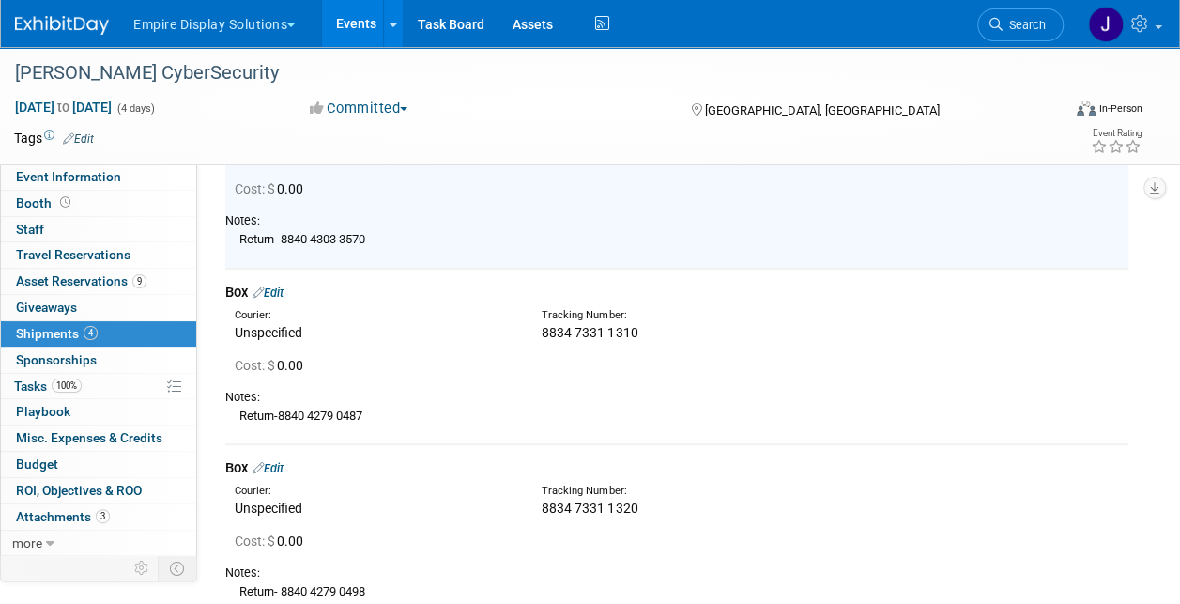
scroll to position [121, 0]
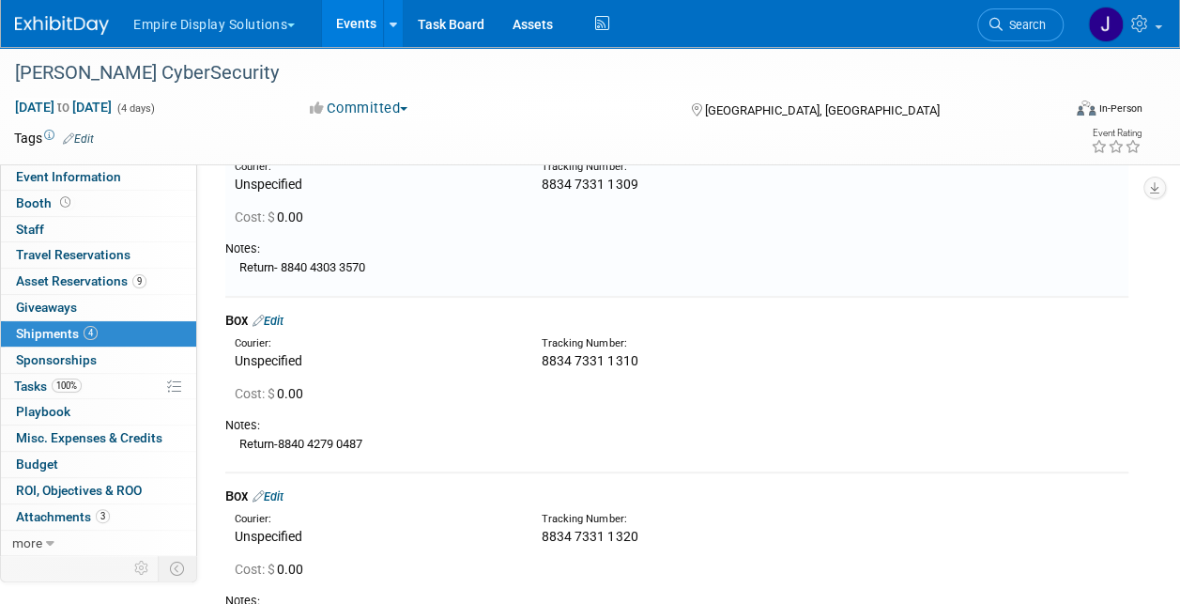
click at [278, 320] on link "Edit" at bounding box center [267, 320] width 31 height 14
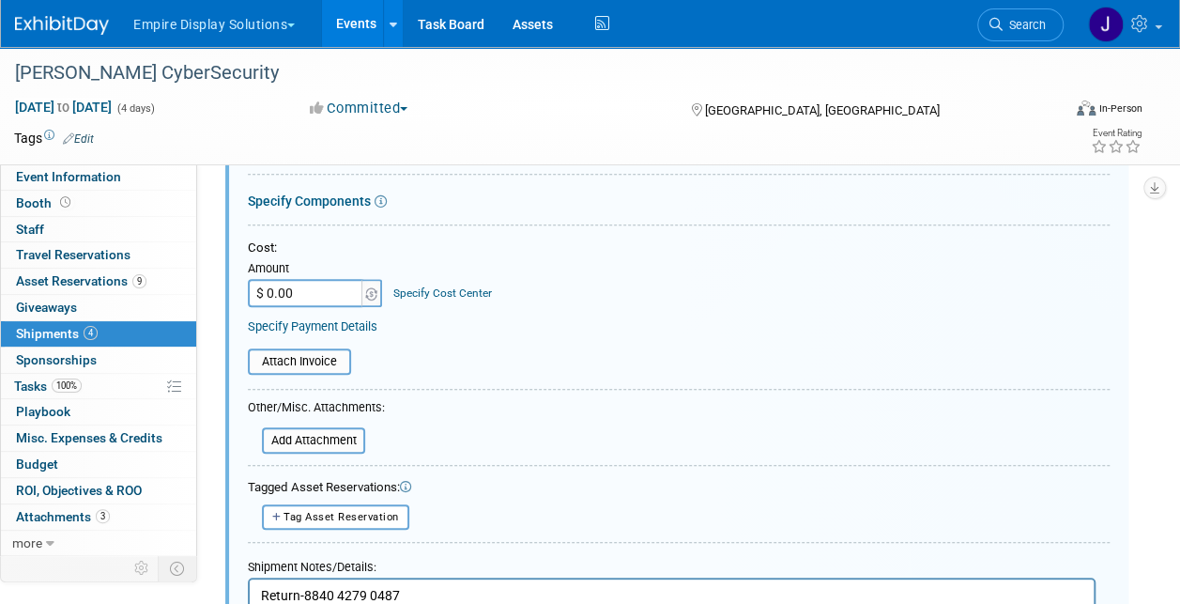
scroll to position [578, 0]
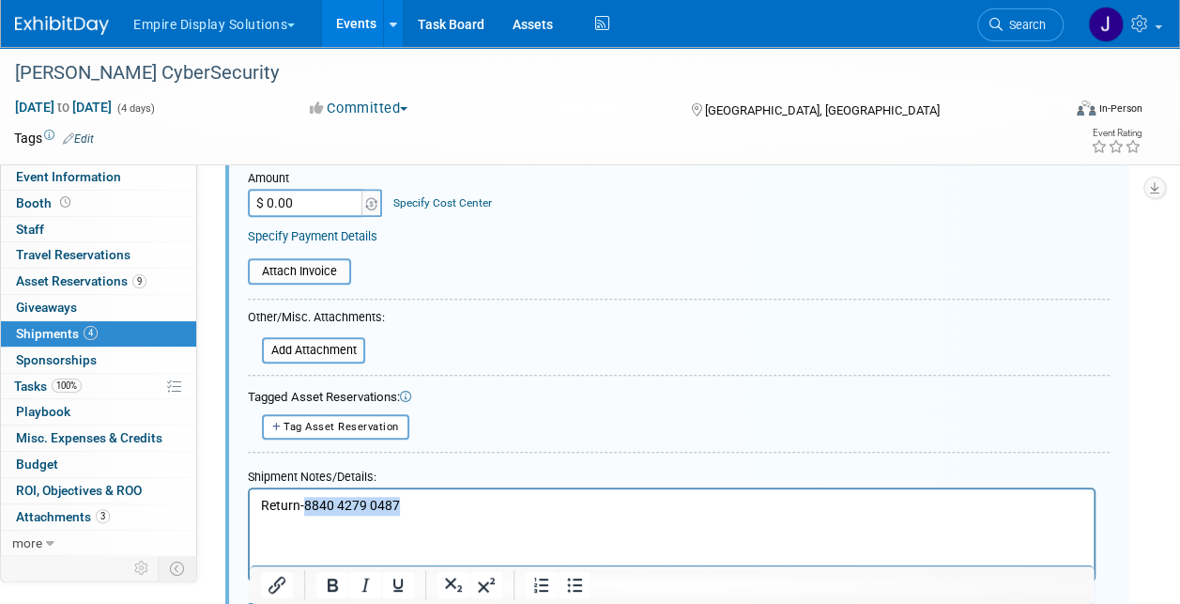
drag, startPoint x: 325, startPoint y: 510, endPoint x: 402, endPoint y: 512, distance: 77.0
click at [402, 512] on p "Return-8840 4279 0487" at bounding box center [672, 506] width 822 height 19
drag, startPoint x: 336, startPoint y: 515, endPoint x: 306, endPoint y: 503, distance: 32.4
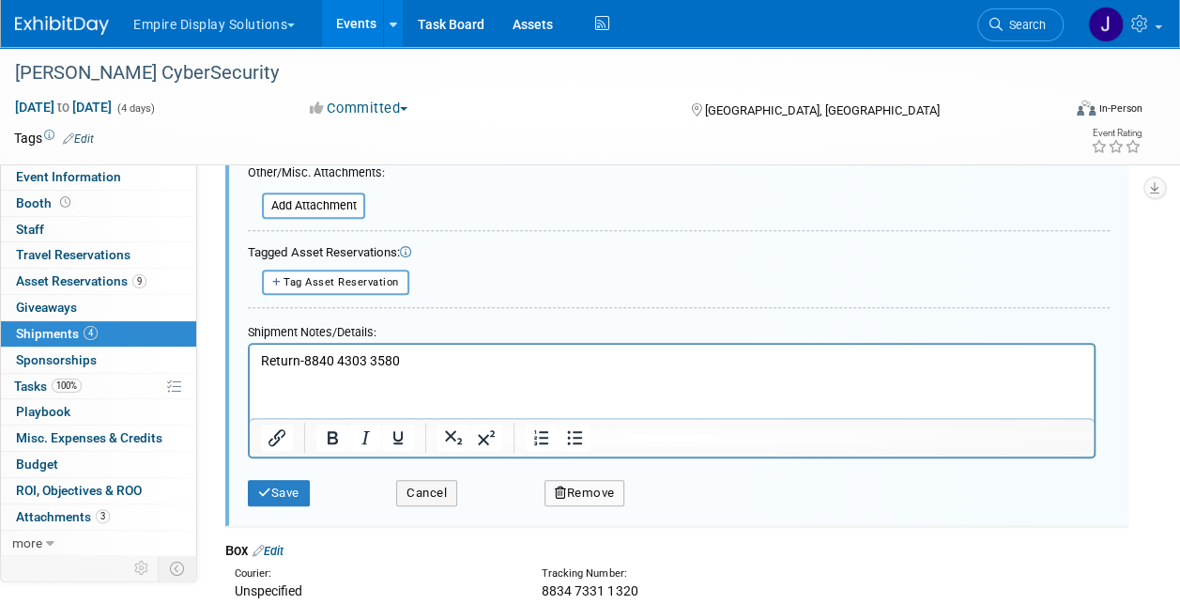
scroll to position [954, 0]
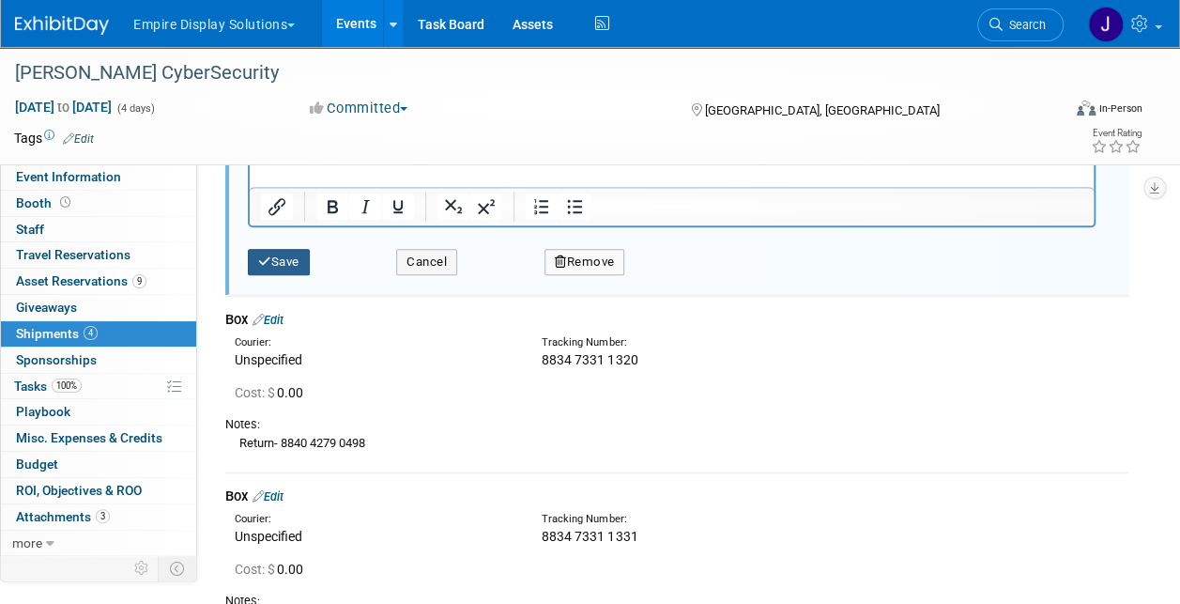
click at [292, 256] on button "Save" at bounding box center [279, 262] width 62 height 26
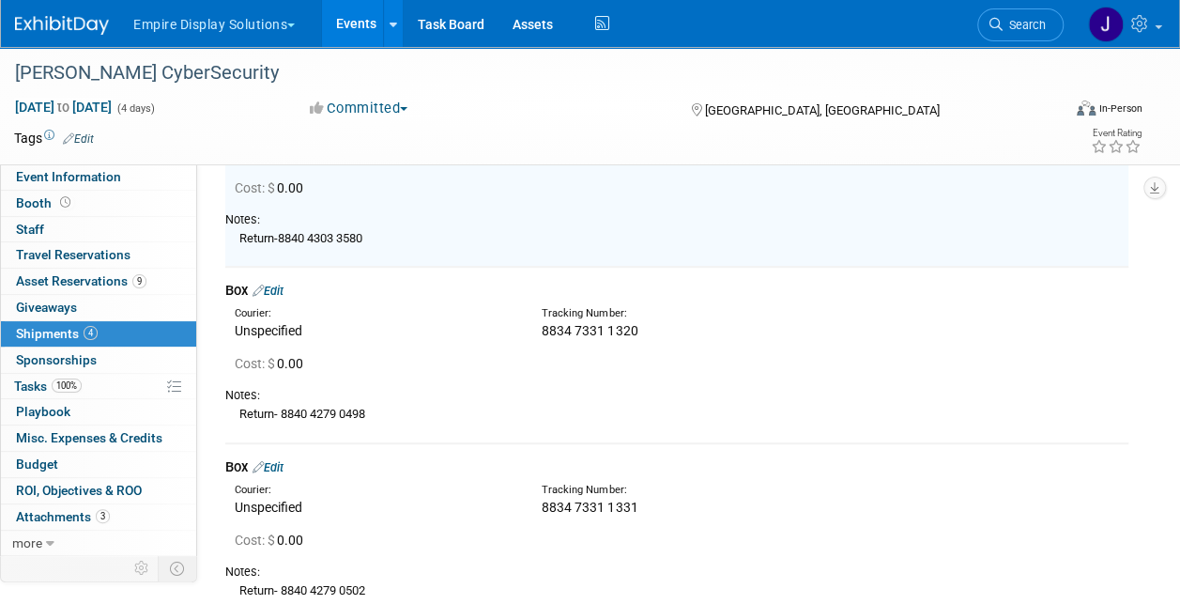
scroll to position [390, 0]
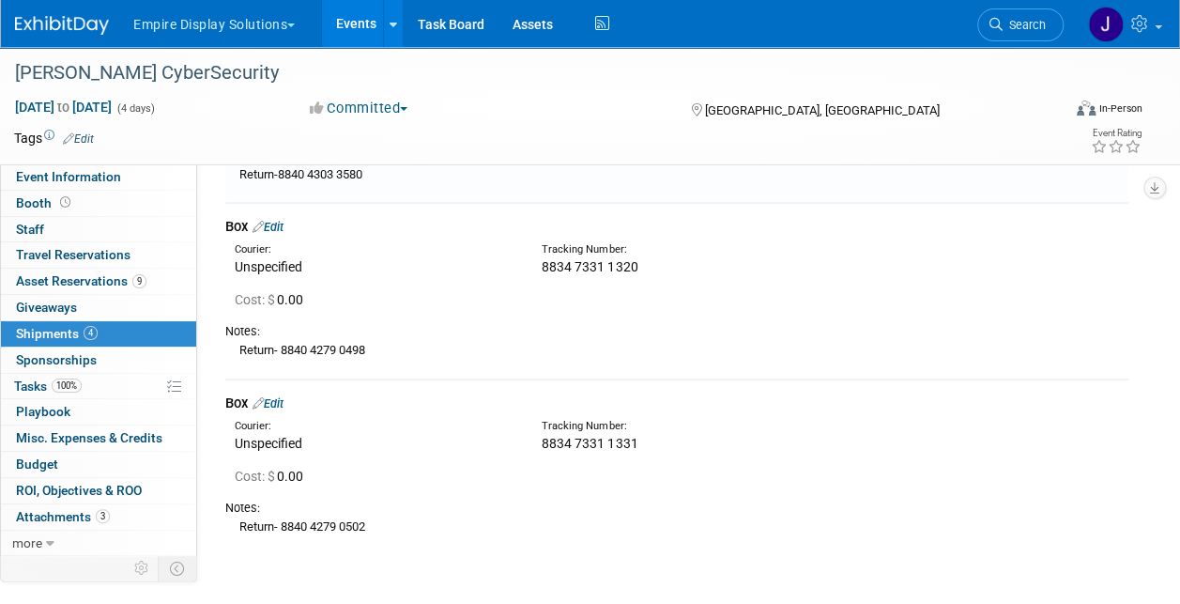
click at [283, 229] on link "Edit" at bounding box center [267, 227] width 31 height 14
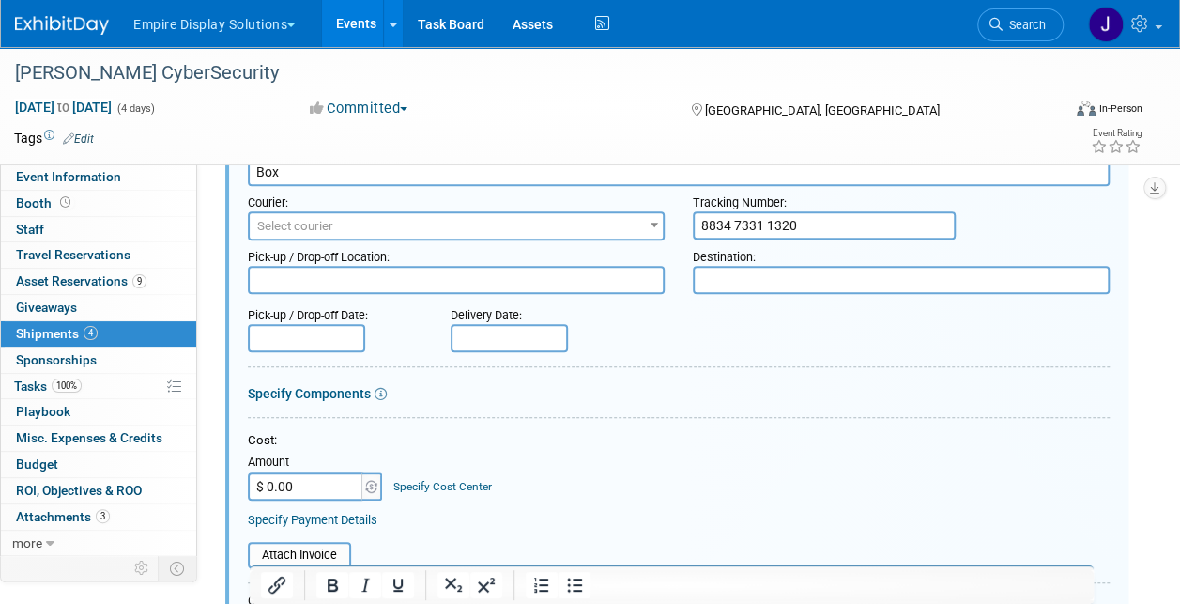
scroll to position [755, 0]
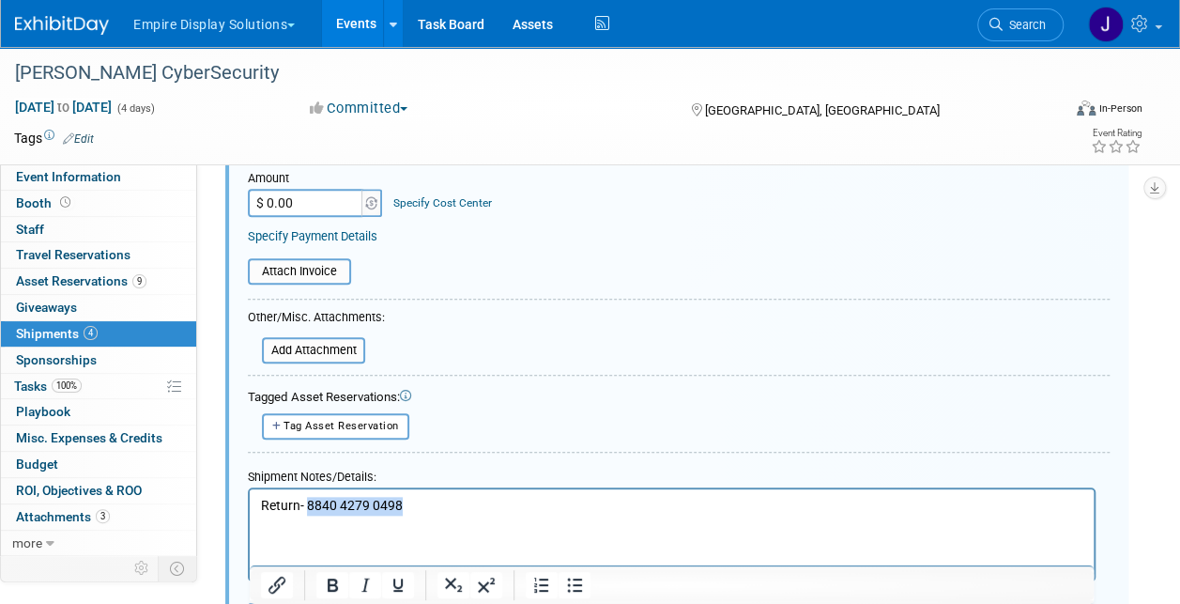
drag, startPoint x: 421, startPoint y: 509, endPoint x: 307, endPoint y: 507, distance: 113.6
click at [307, 507] on p "Return- 8840 4279 0498" at bounding box center [672, 505] width 822 height 19
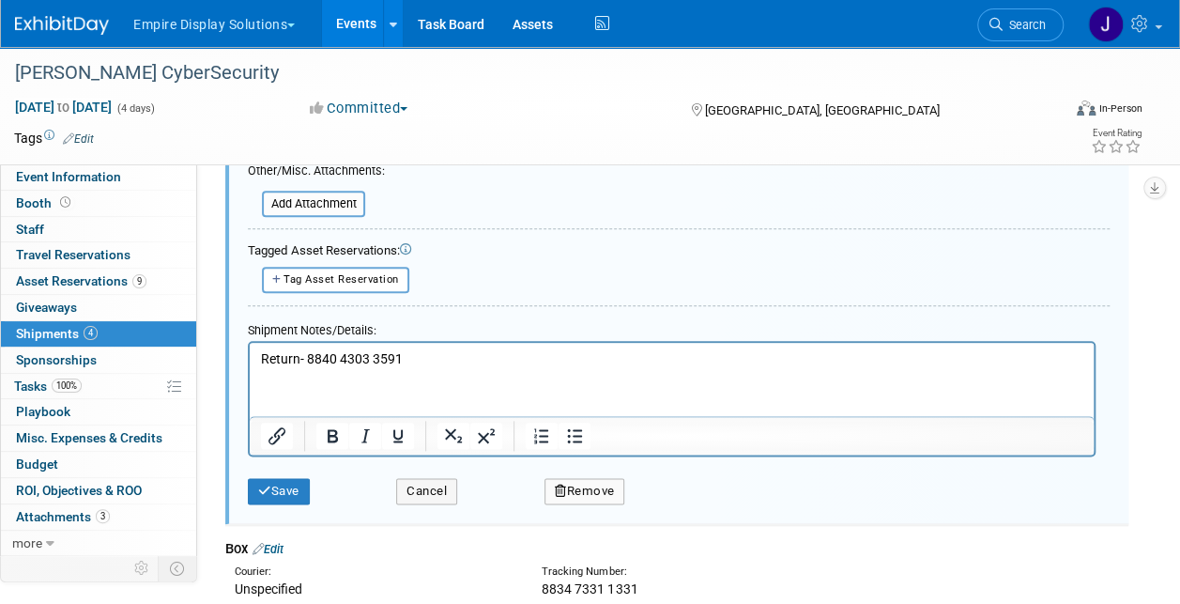
scroll to position [1130, 0]
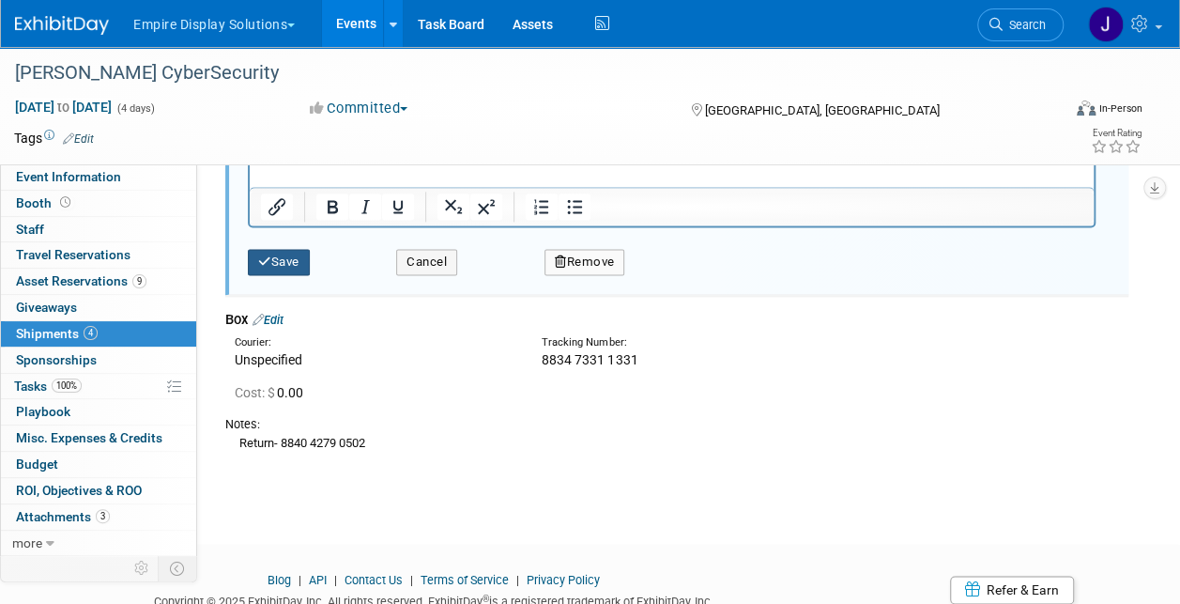
click at [274, 256] on button "Save" at bounding box center [279, 262] width 62 height 26
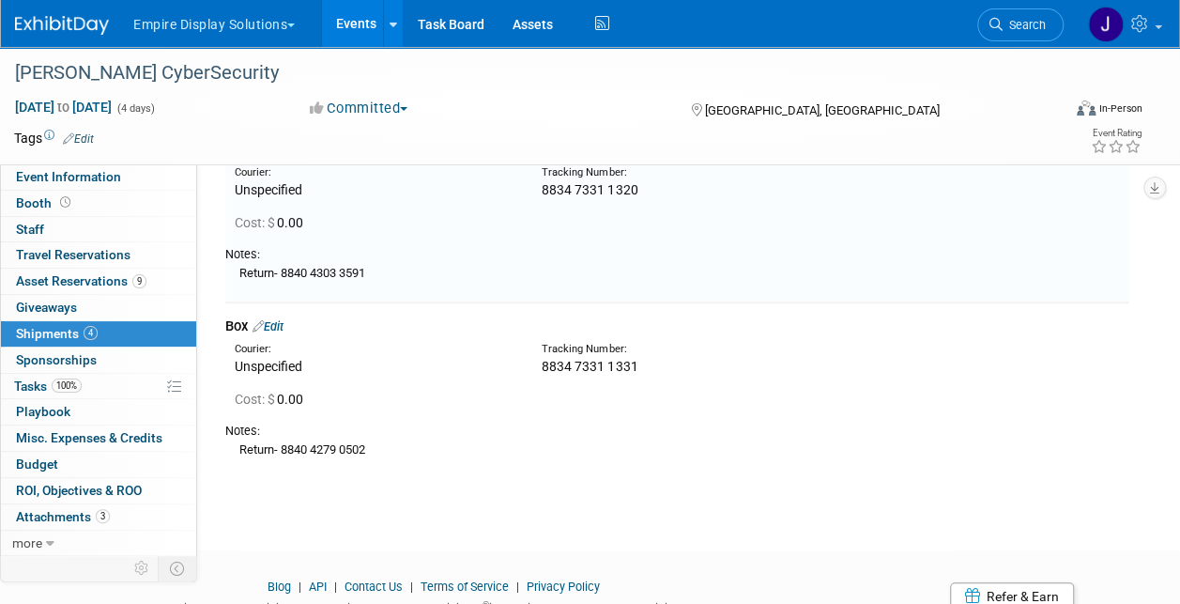
scroll to position [379, 0]
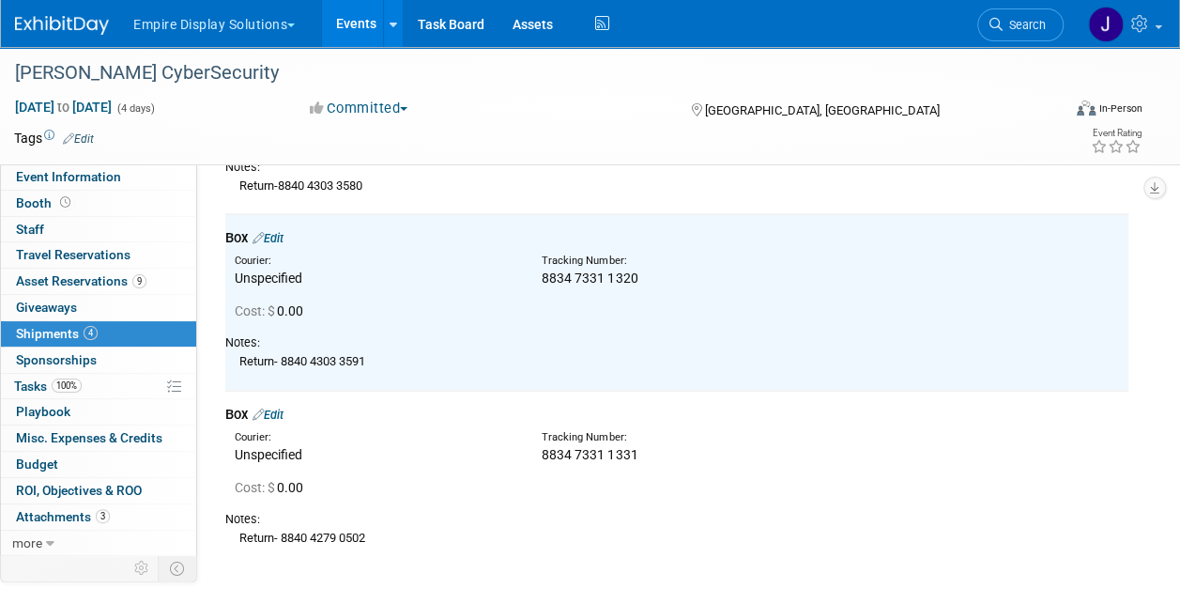
click at [276, 407] on link "Edit" at bounding box center [267, 414] width 31 height 14
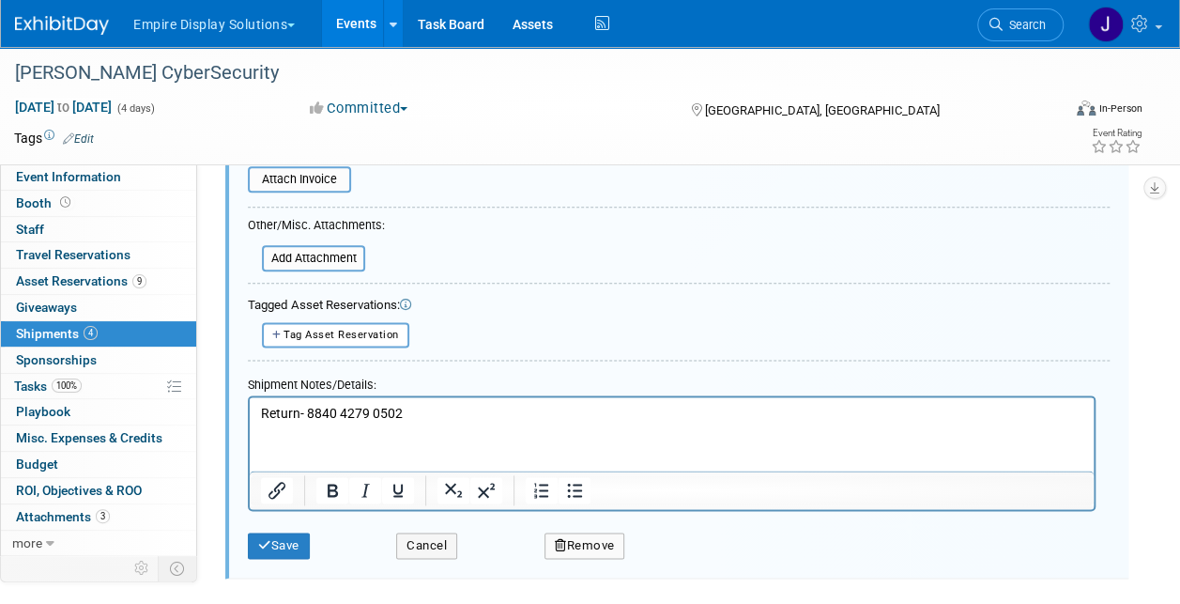
scroll to position [1025, 0]
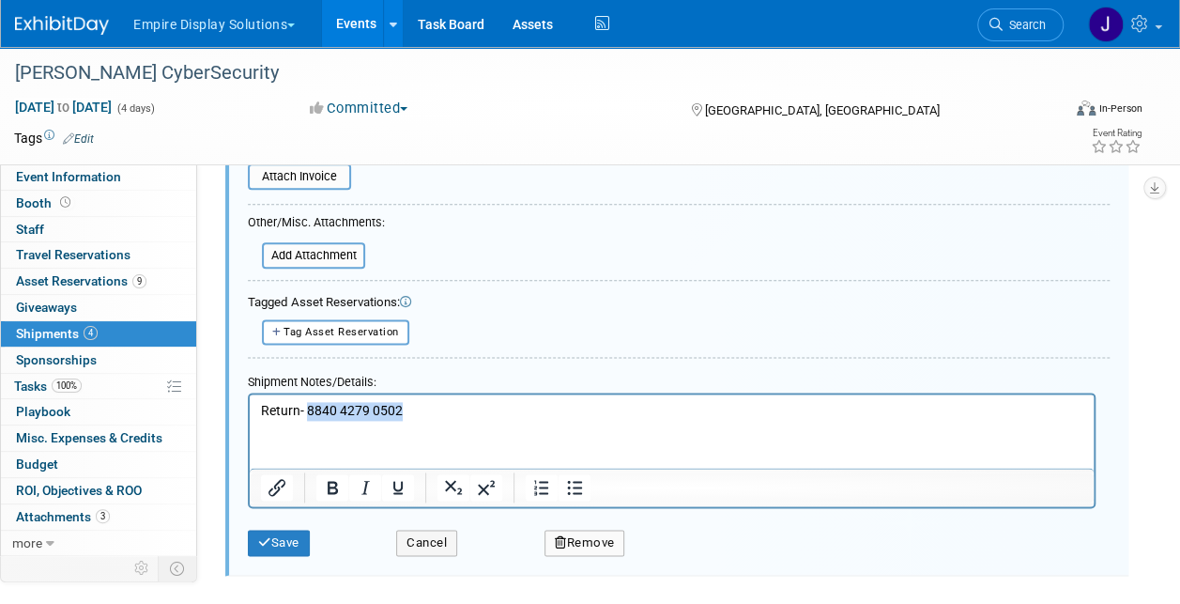
drag, startPoint x: 306, startPoint y: 412, endPoint x: 420, endPoint y: 411, distance: 113.6
click at [420, 411] on p "Return- 8840 4279 0502" at bounding box center [672, 411] width 822 height 19
click at [270, 539] on icon "submit" at bounding box center [264, 542] width 13 height 12
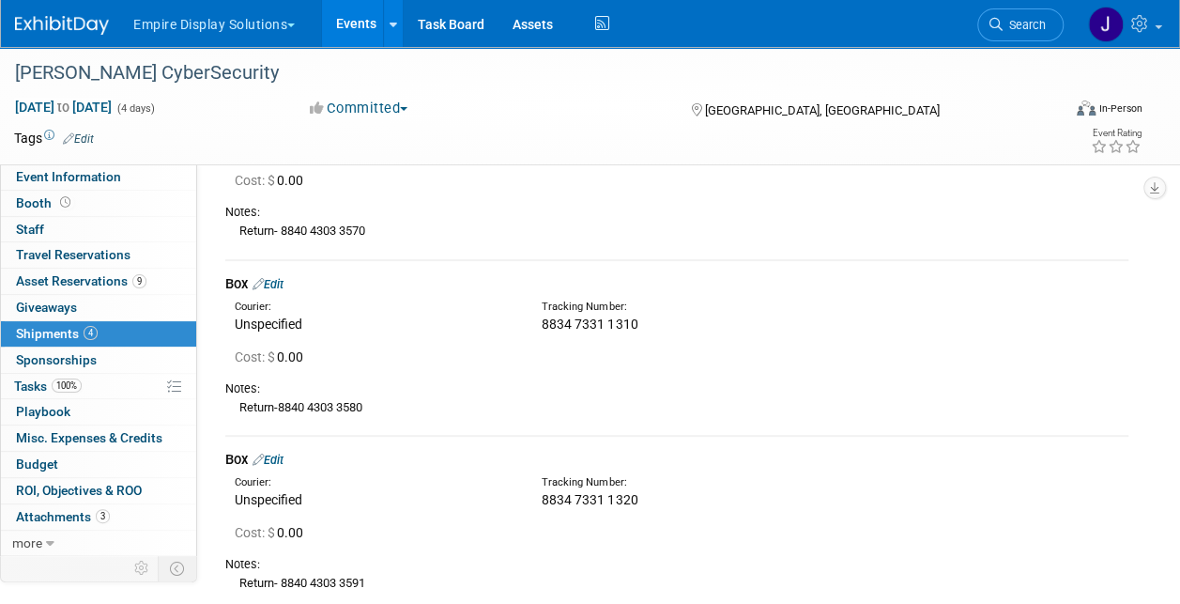
scroll to position [0, 0]
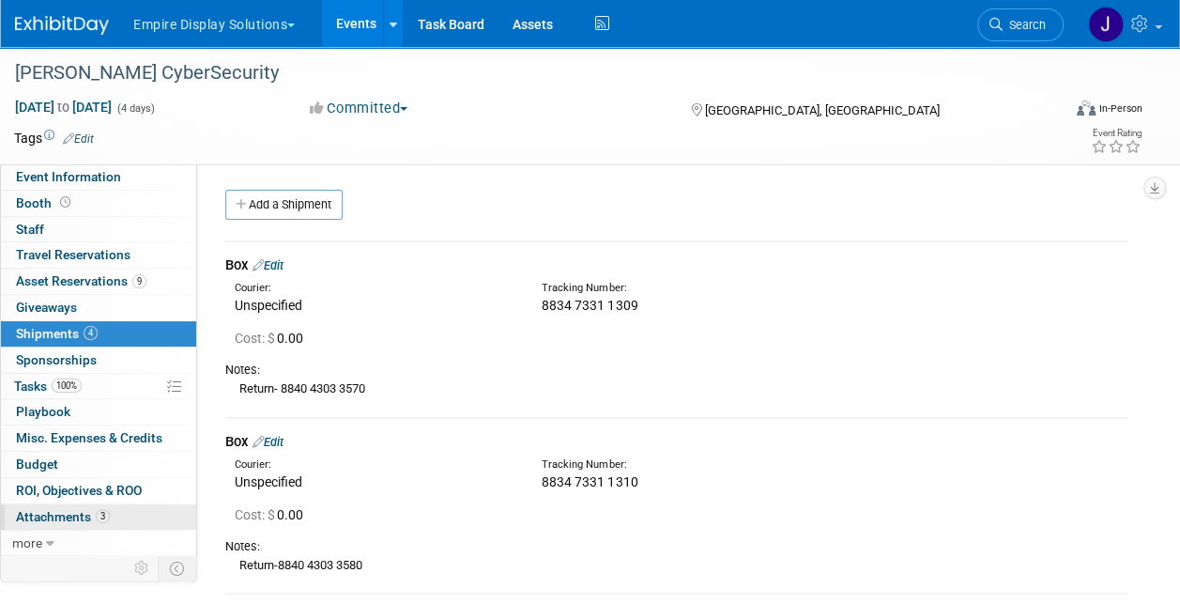
click at [66, 515] on span "Attachments 3" at bounding box center [63, 516] width 94 height 15
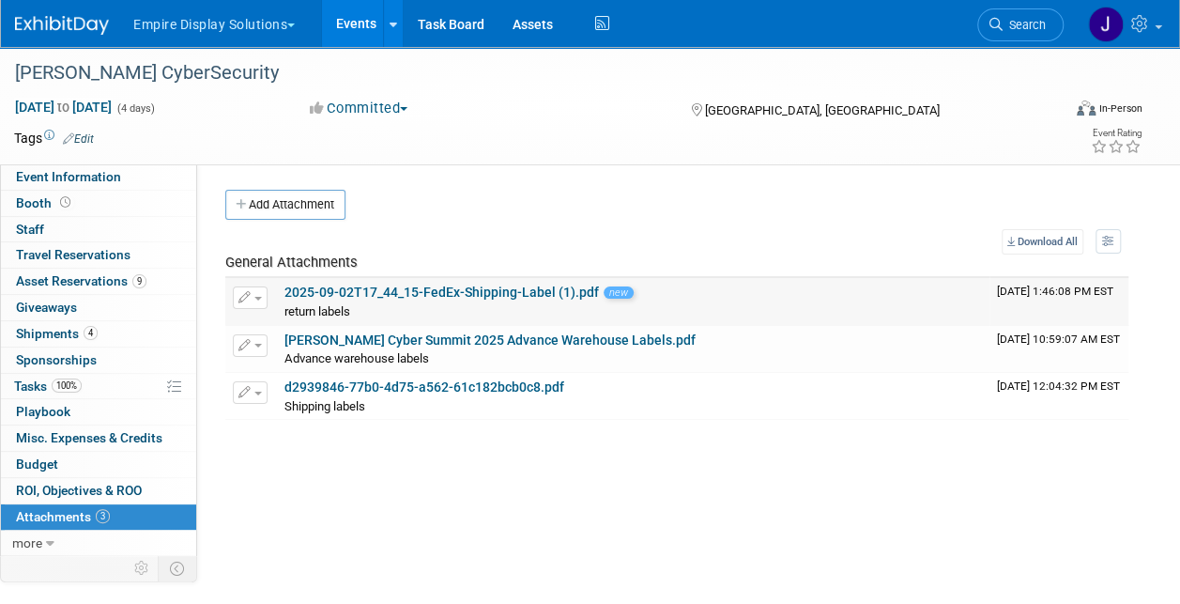
click at [356, 285] on link "2025-09-02T17_44_15-FedEx-Shipping-Label (1).pdf" at bounding box center [441, 291] width 314 height 15
